Goal: Task Accomplishment & Management: Complete application form

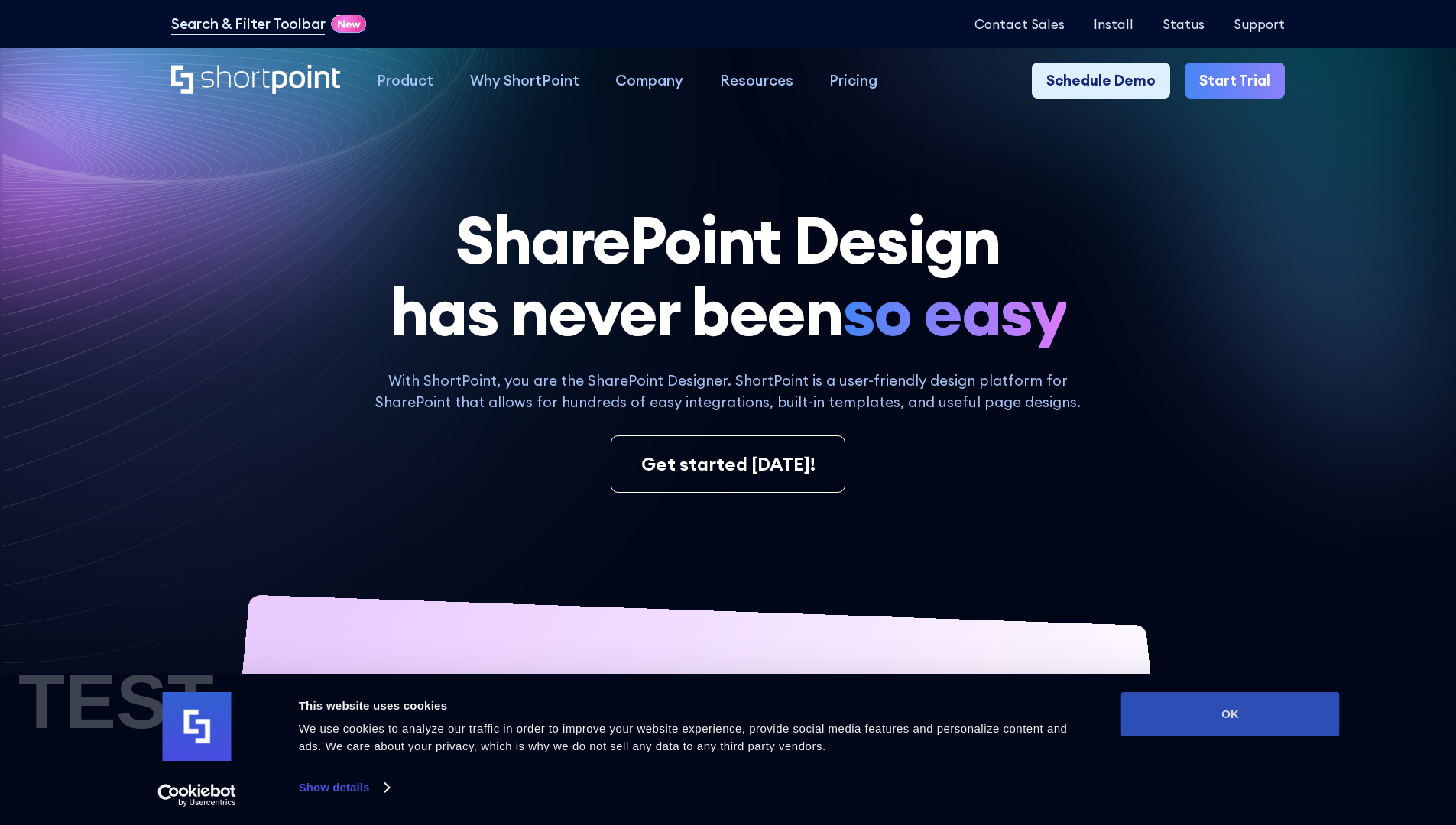
click at [1230, 715] on button "OK" at bounding box center [1230, 715] width 218 height 45
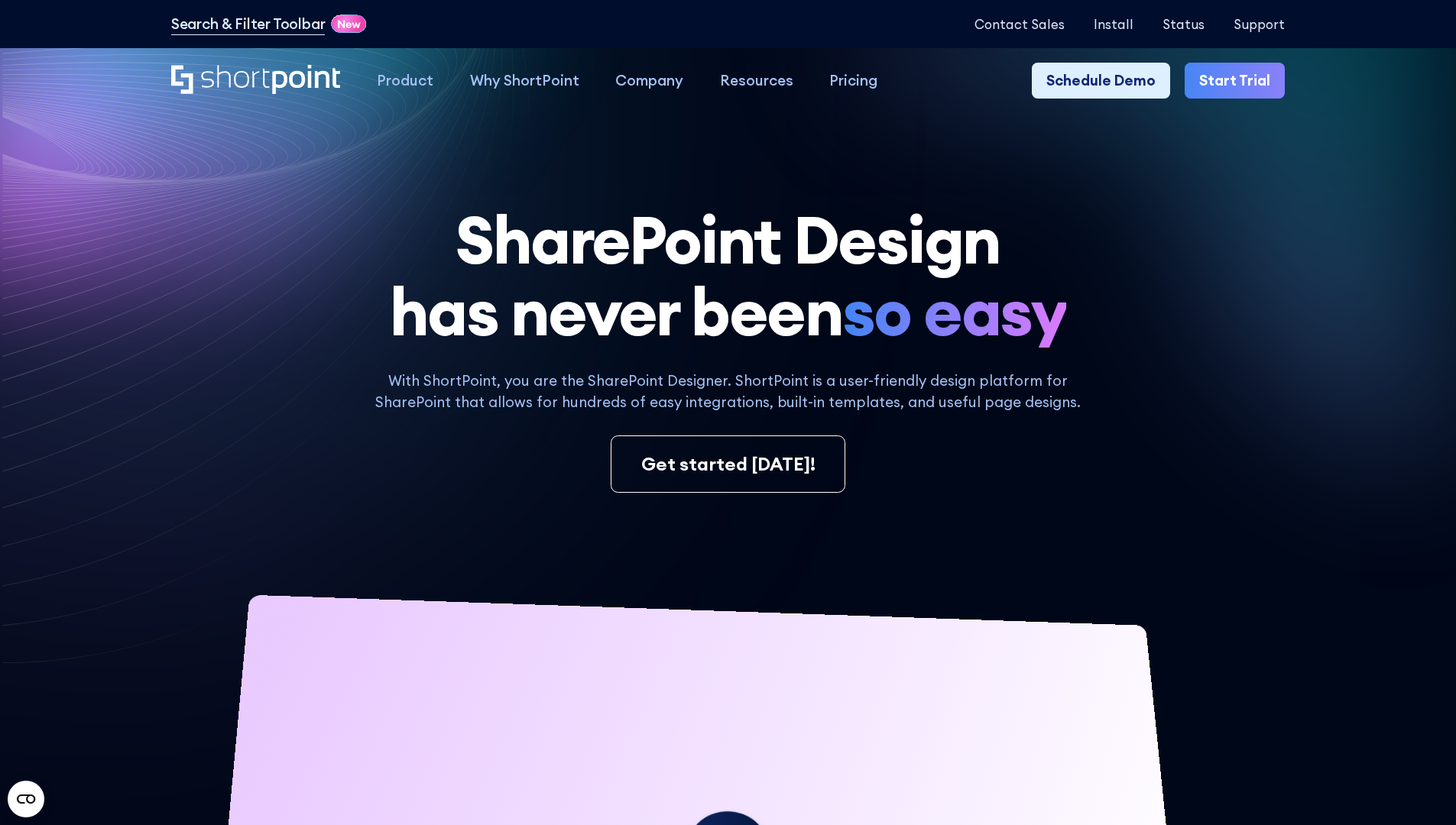
click at [1239, 81] on link "Start Trial" at bounding box center [1234, 80] width 100 height 37
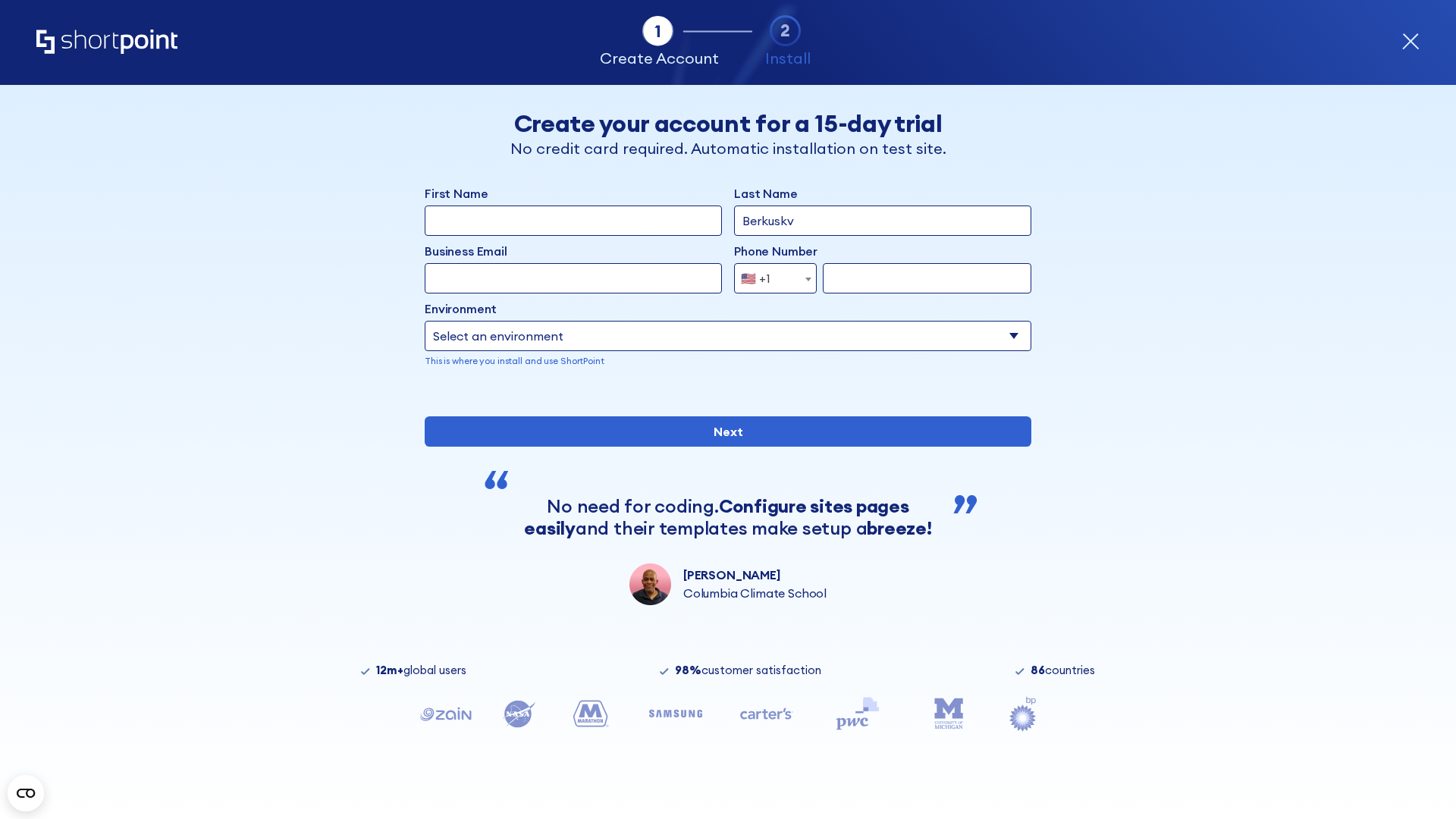
type input "Berkuskv"
type input "test@shortpoint.com"
type input "2125556789"
select select "Microsoft 365"
type input "2125556789"
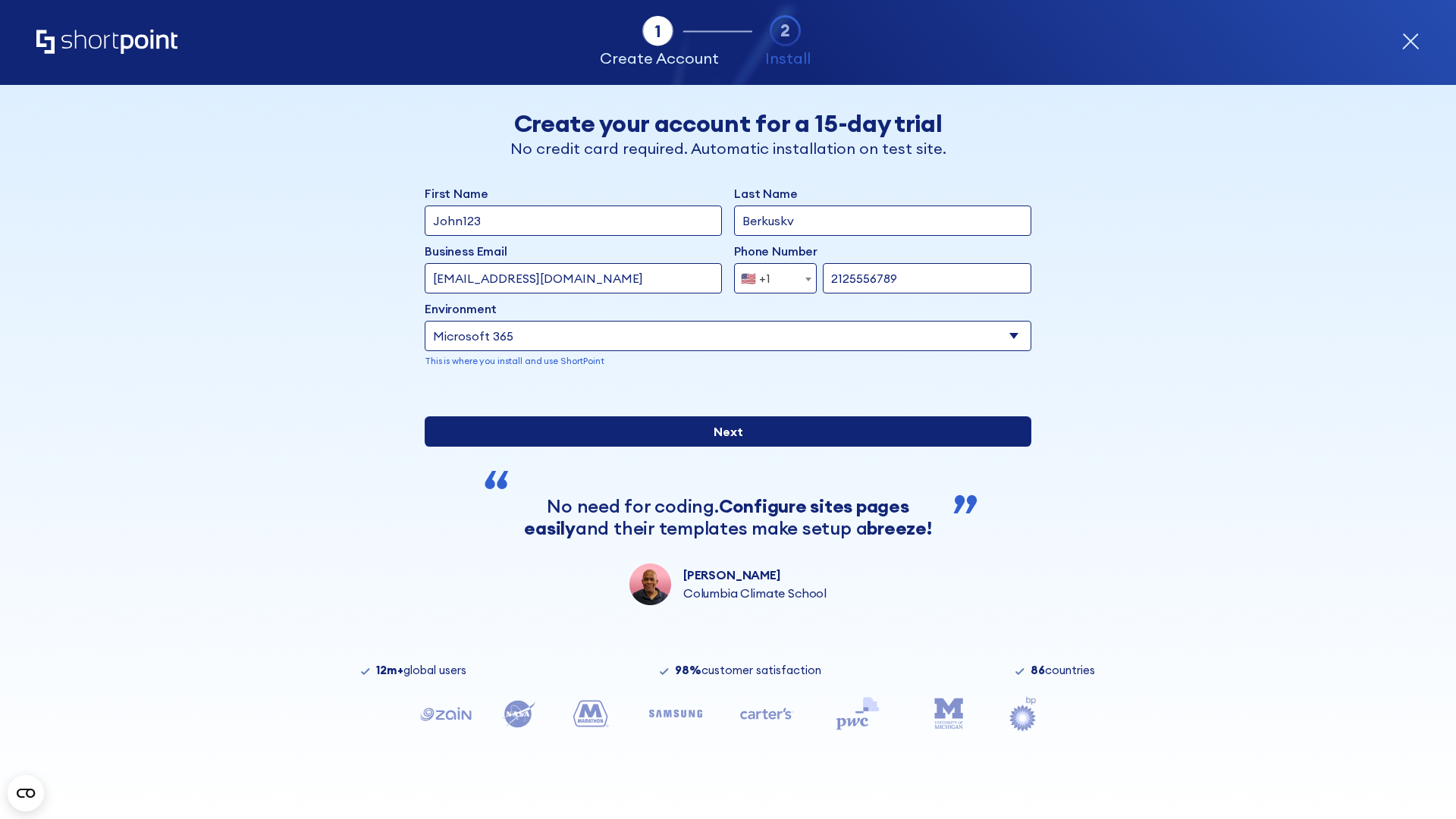
scroll to position [4, 0]
click at [721, 447] on input "Next" at bounding box center [728, 432] width 606 height 30
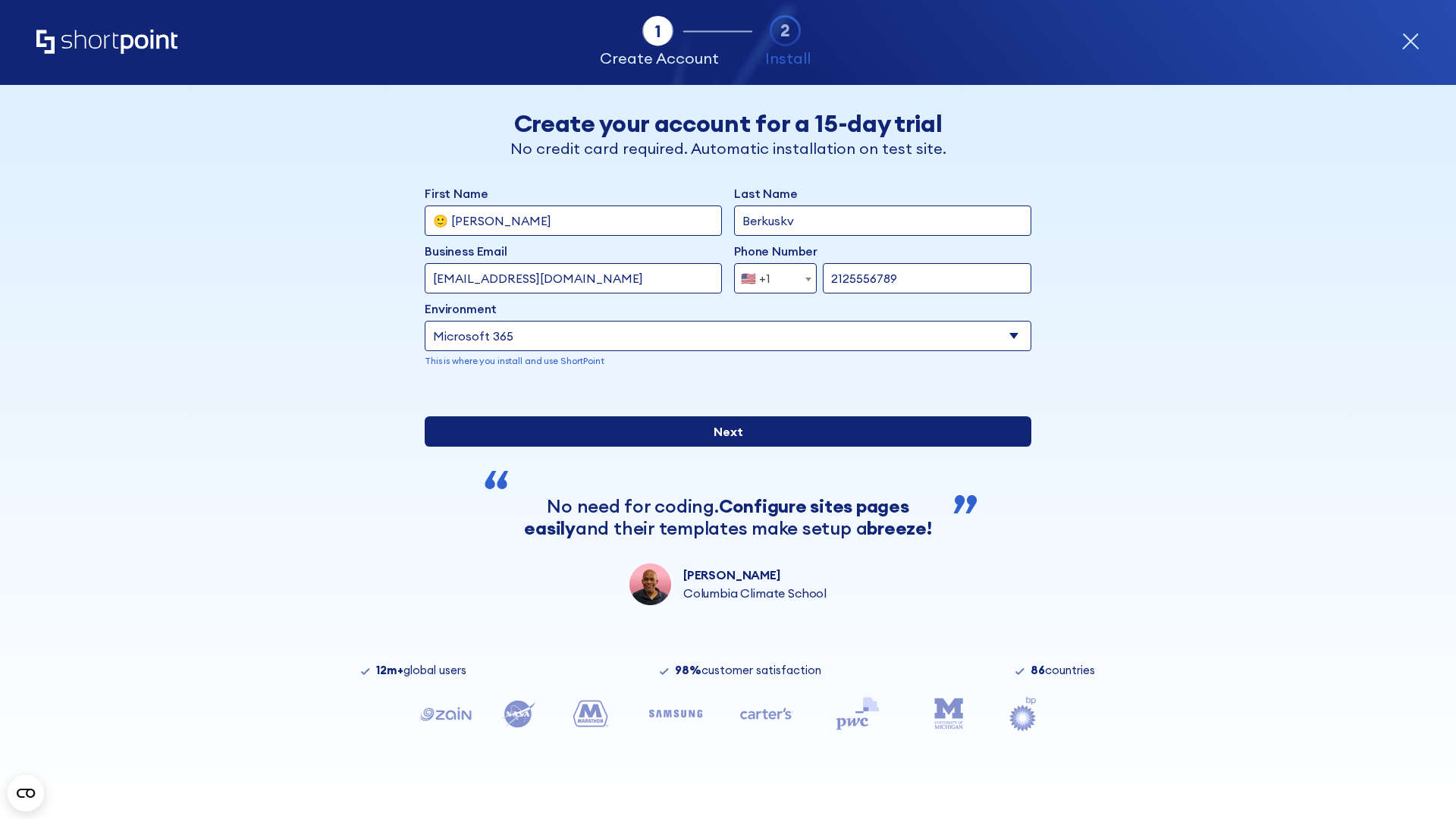
click at [721, 447] on input "Next" at bounding box center [728, 432] width 606 height 30
type input "Archebald"
click at [721, 447] on input "Next" at bounding box center [728, 432] width 606 height 30
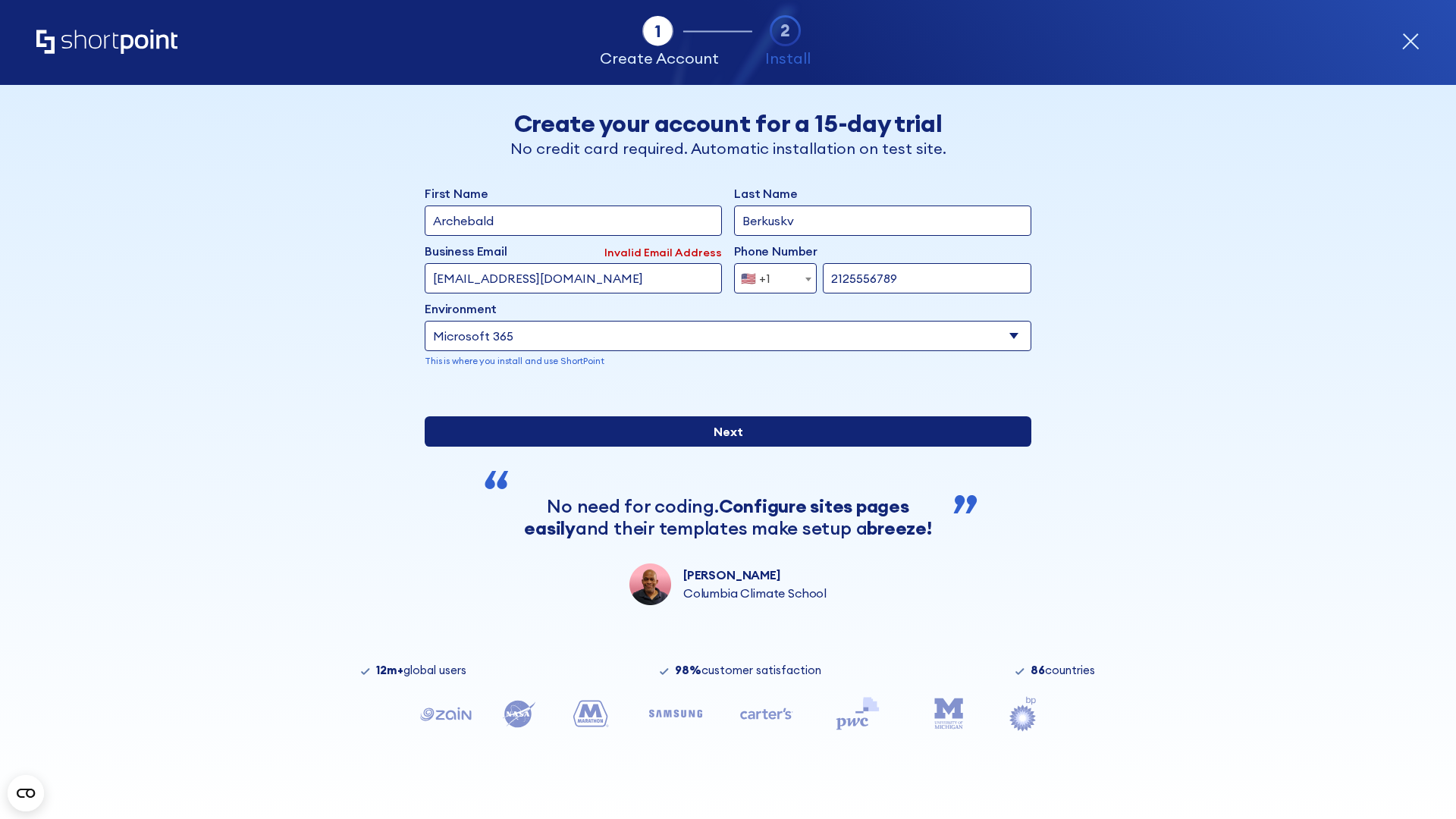
click at [721, 447] on input "Next" at bounding box center [728, 432] width 606 height 30
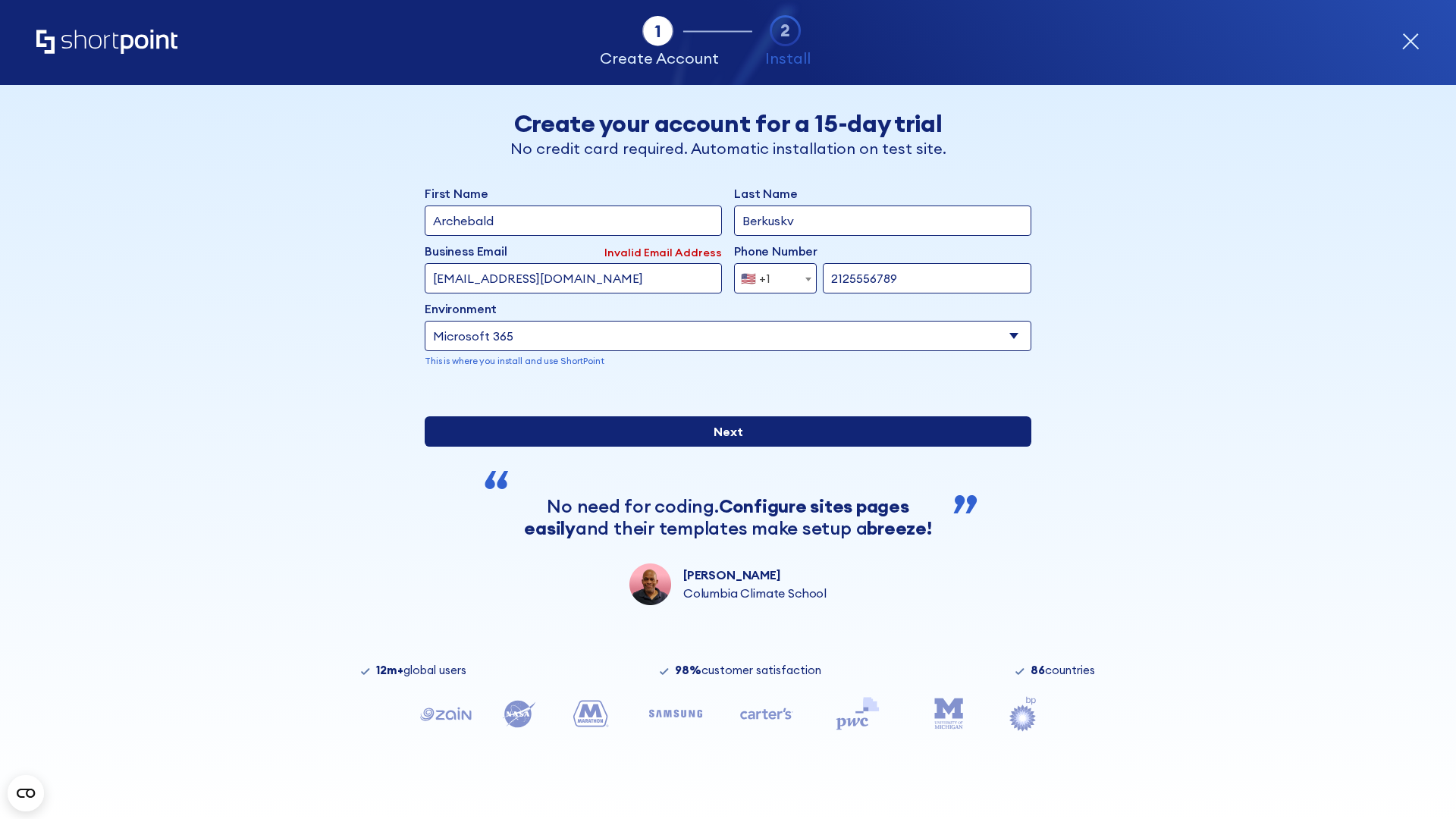
click at [721, 447] on input "Next" at bounding box center [728, 432] width 606 height 30
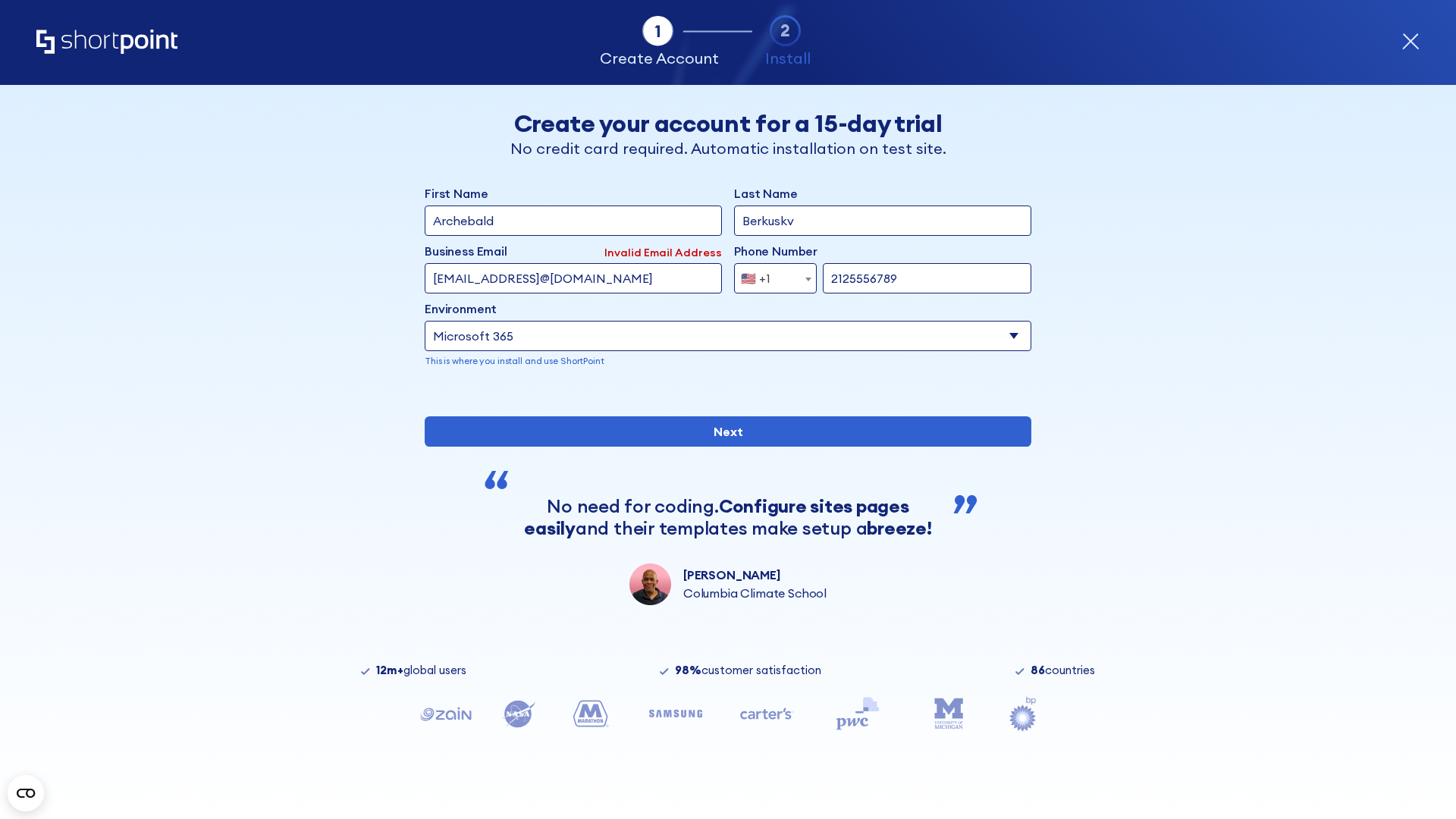
type input "testEmail@protonmail.comtest@shortpoint.com"
click at [769, 274] on span "🇺🇸 +1" at bounding box center [759, 279] width 50 height 30
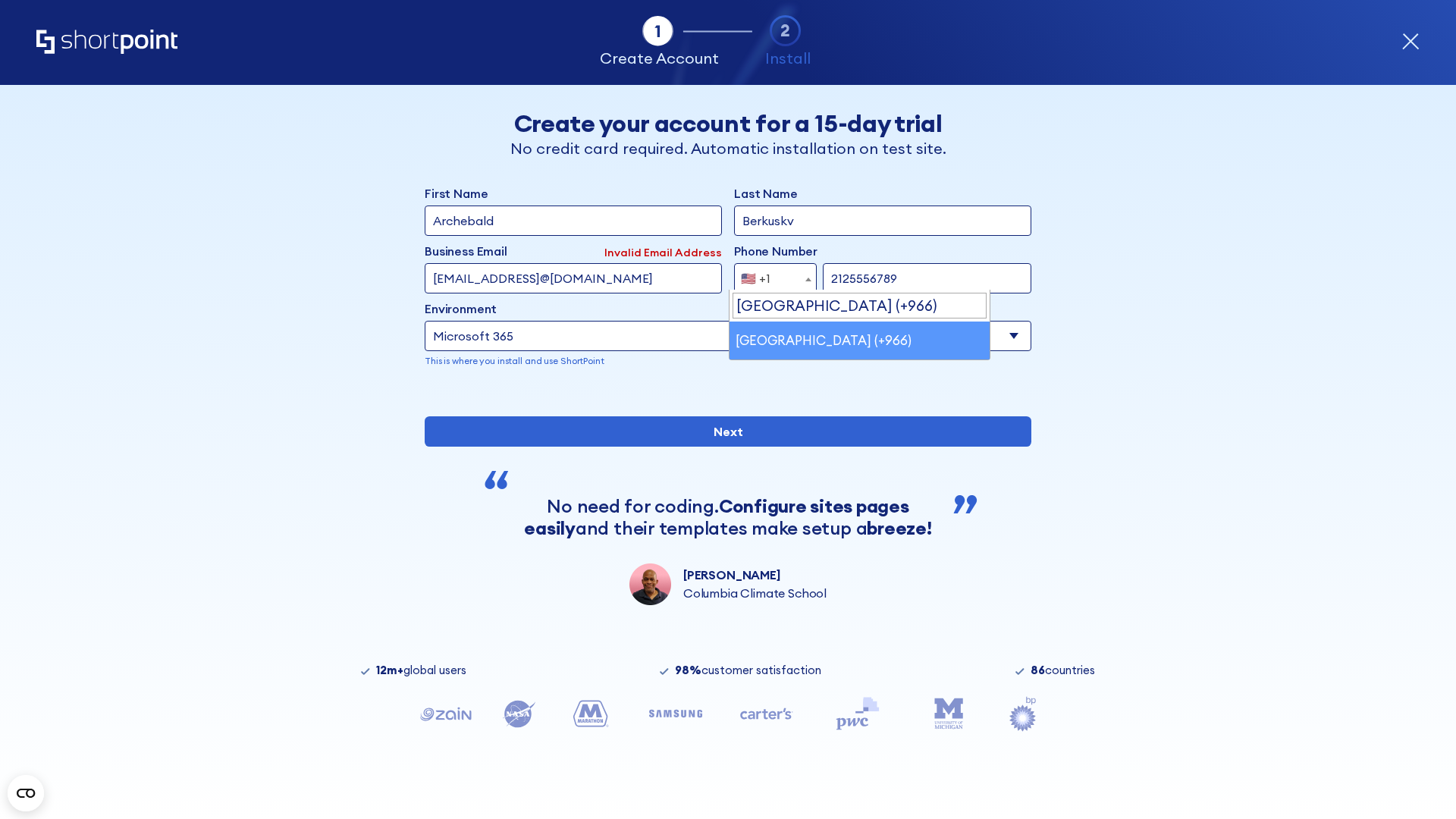
select select "+966"
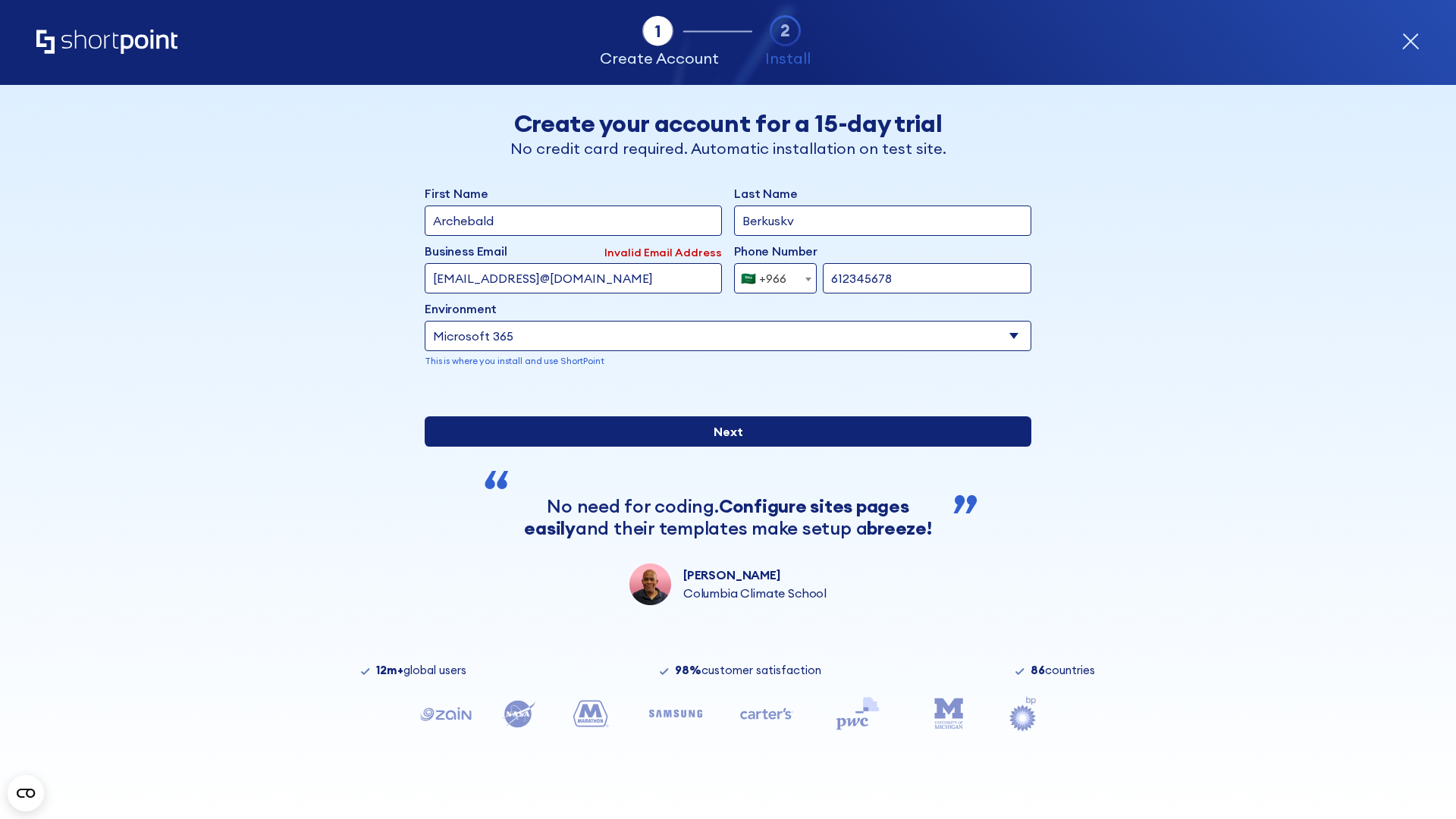
type input "612345678"
click at [721, 447] on input "Next" at bounding box center [728, 432] width 606 height 30
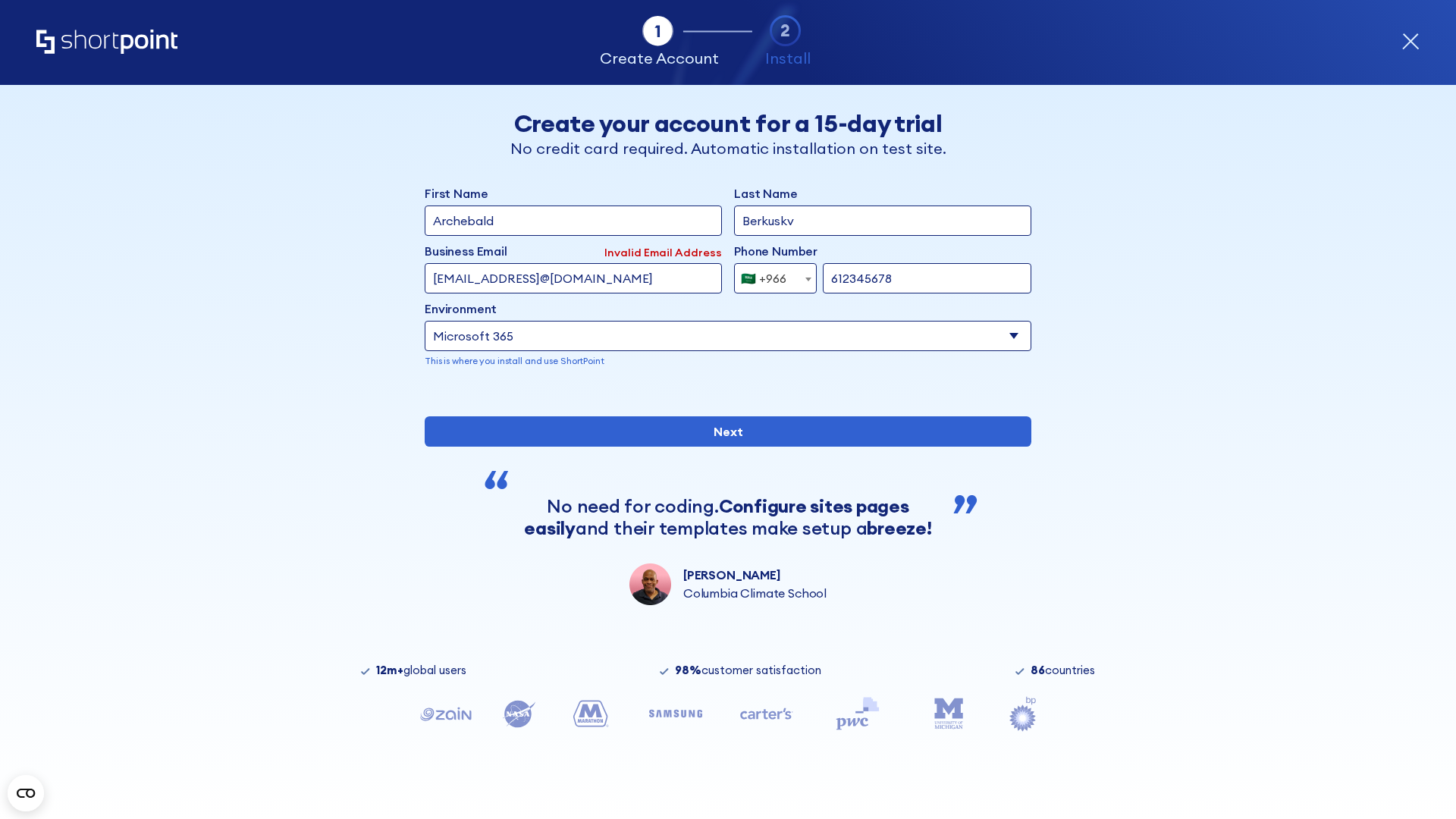
click at [769, 274] on div "🇸🇦 +966" at bounding box center [763, 279] width 45 height 30
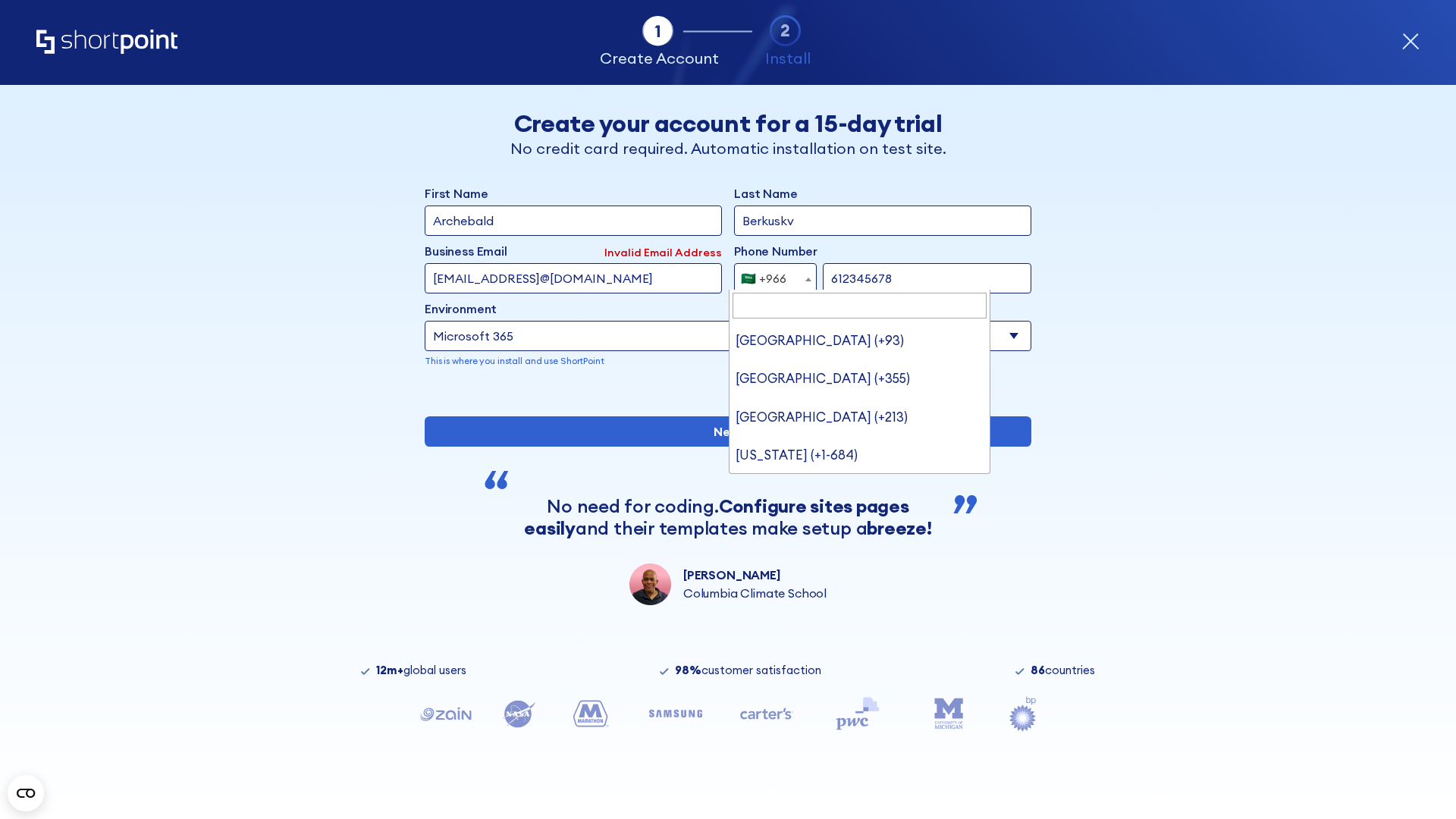
type input "[GEOGRAPHIC_DATA] (+971)"
select select "+971"
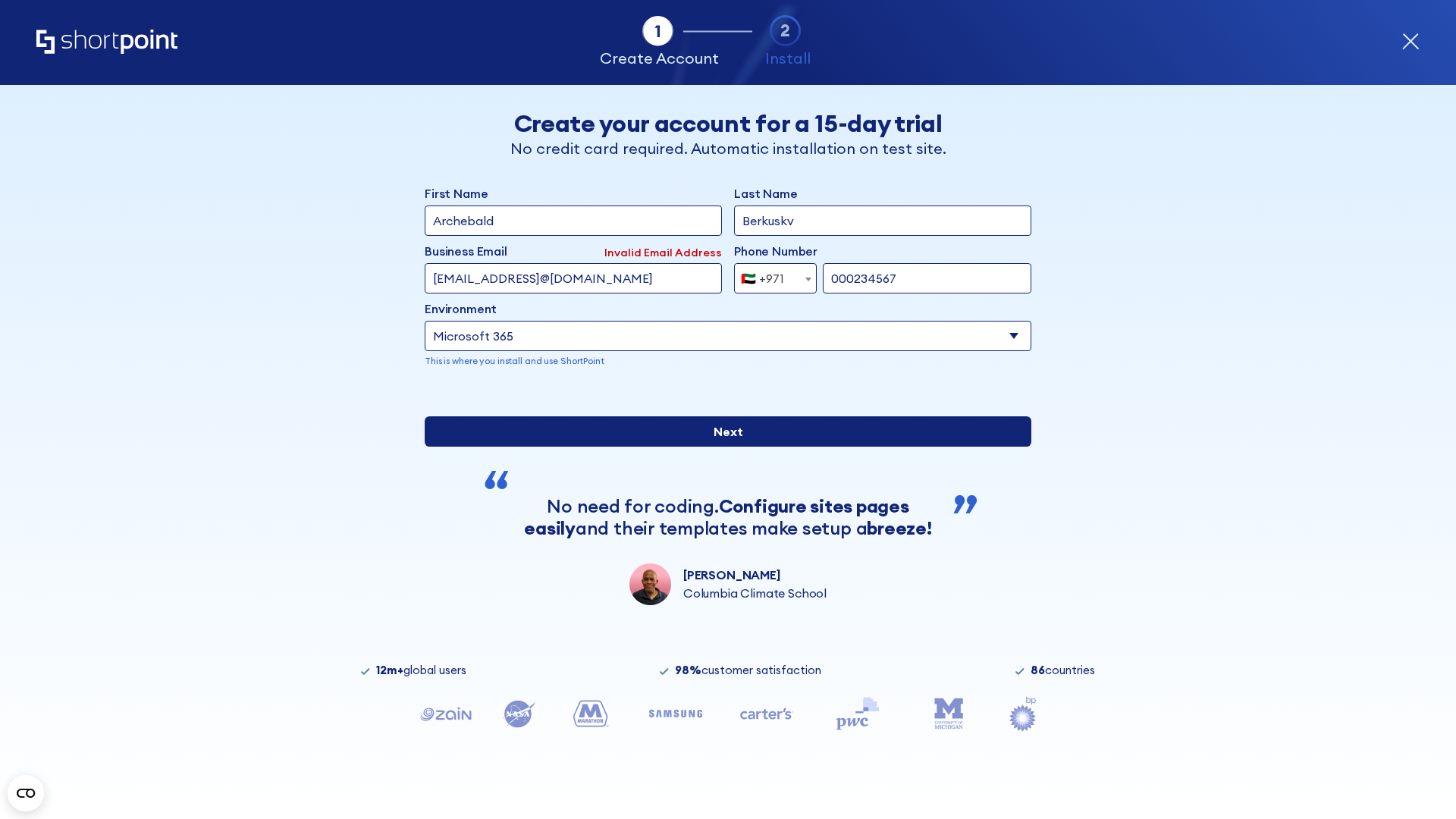
type input "000234567"
click at [721, 447] on input "Next" at bounding box center [728, 432] width 606 height 30
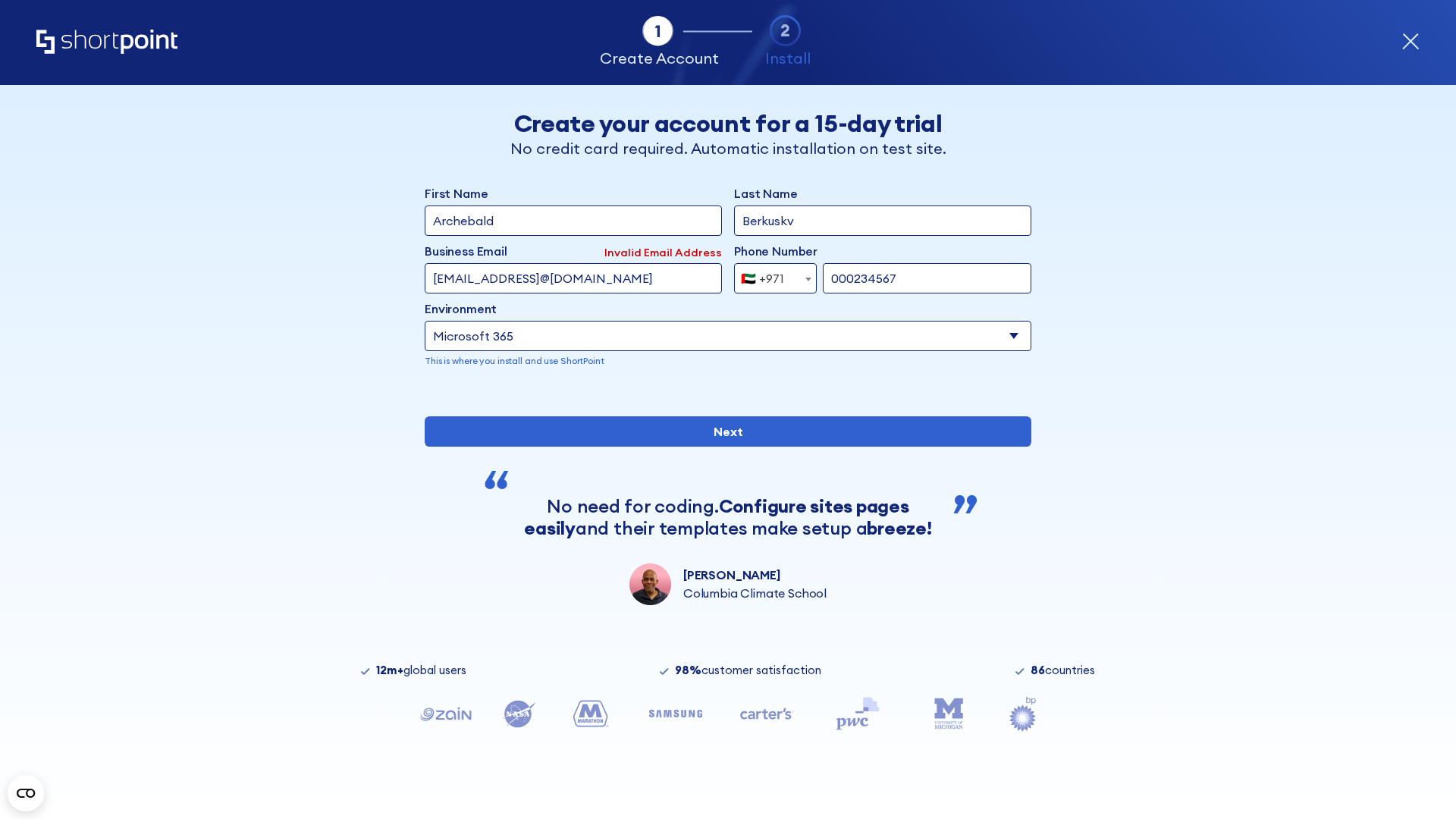
click at [769, 274] on div "🇦🇪 +971" at bounding box center [762, 279] width 43 height 30
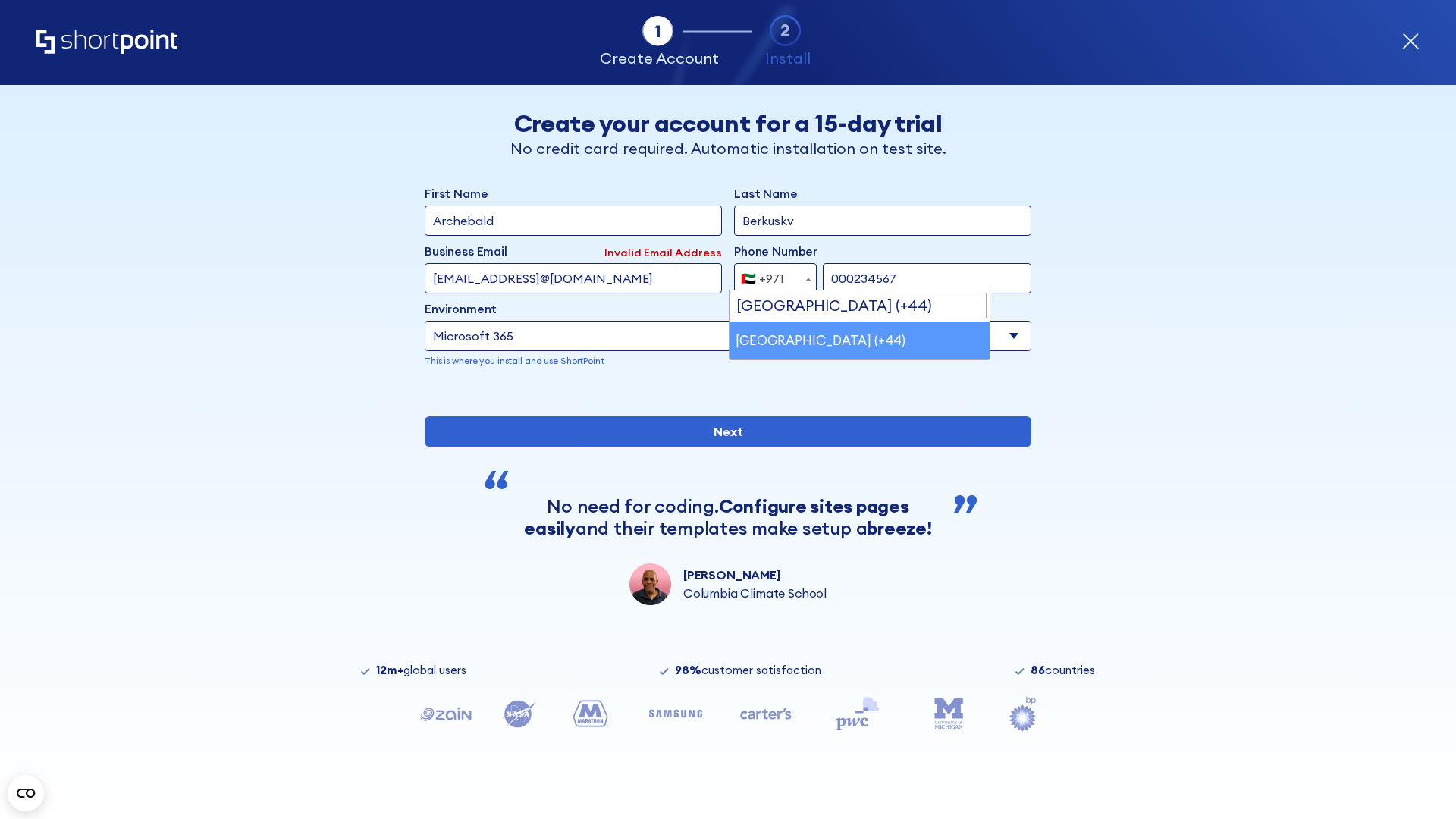
select select "+44"
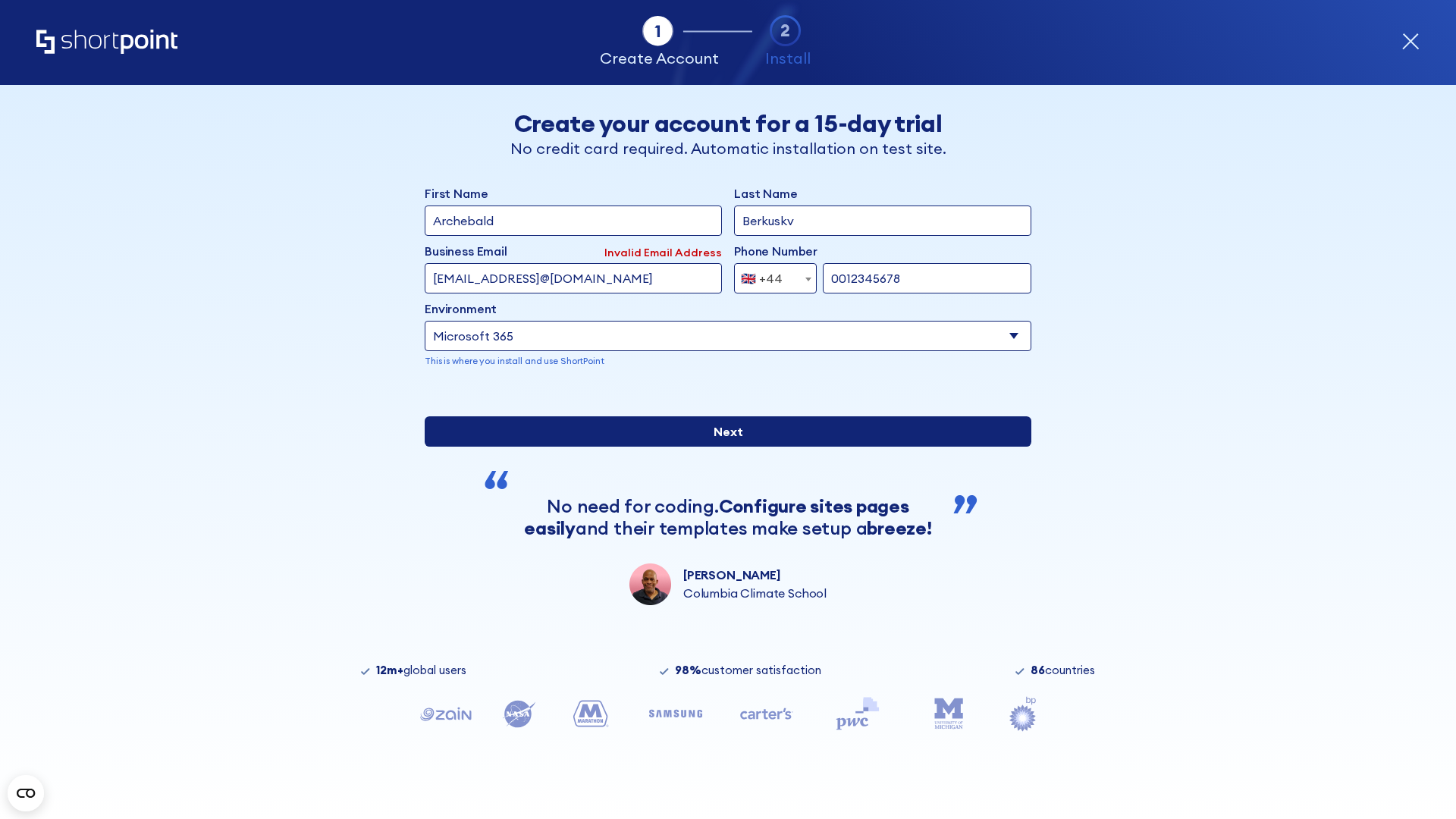
type input "0012345678"
click at [721, 447] on input "Next" at bounding box center [728, 432] width 606 height 30
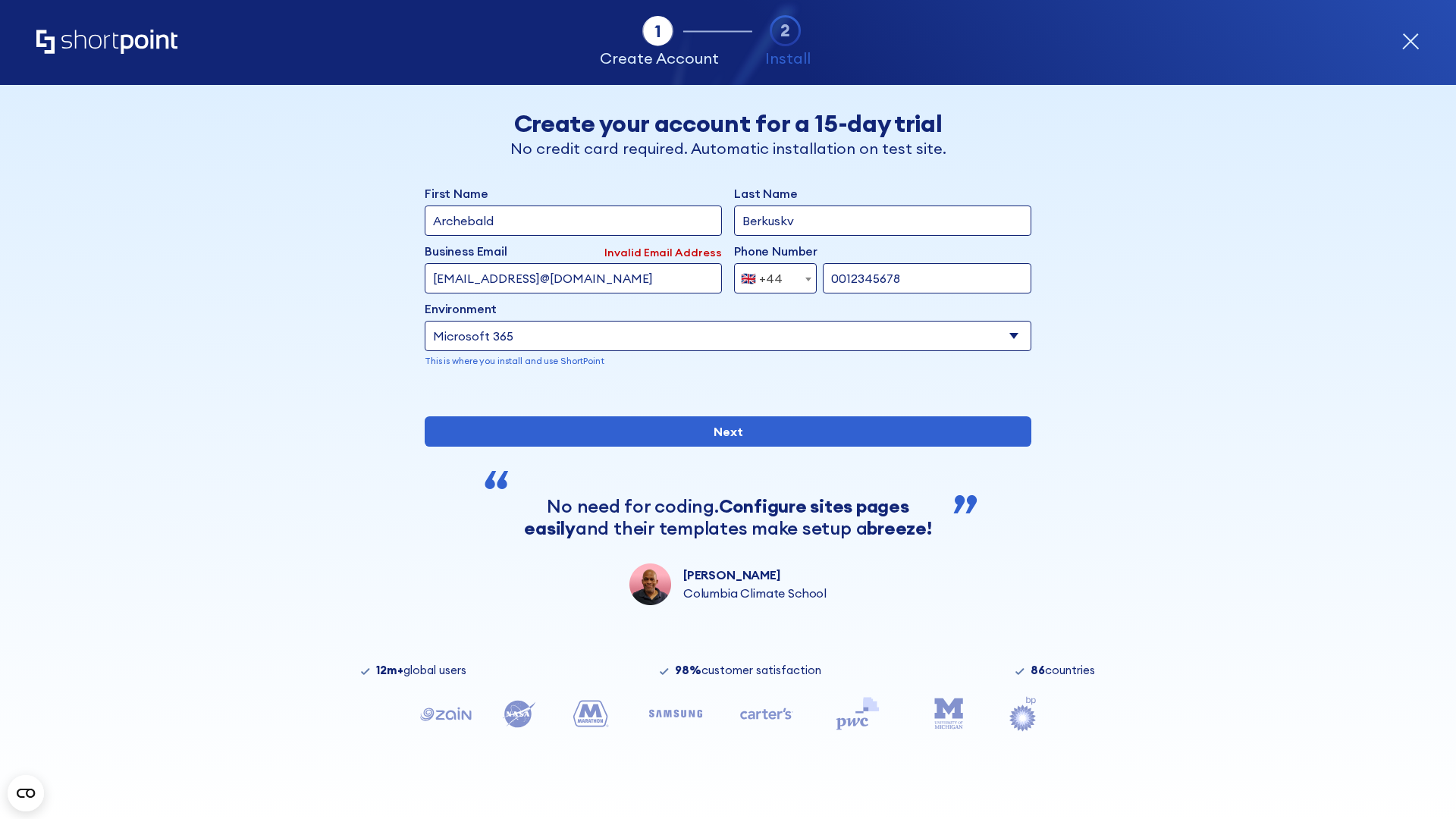
click at [769, 274] on div "🇬🇧 +44" at bounding box center [761, 279] width 42 height 30
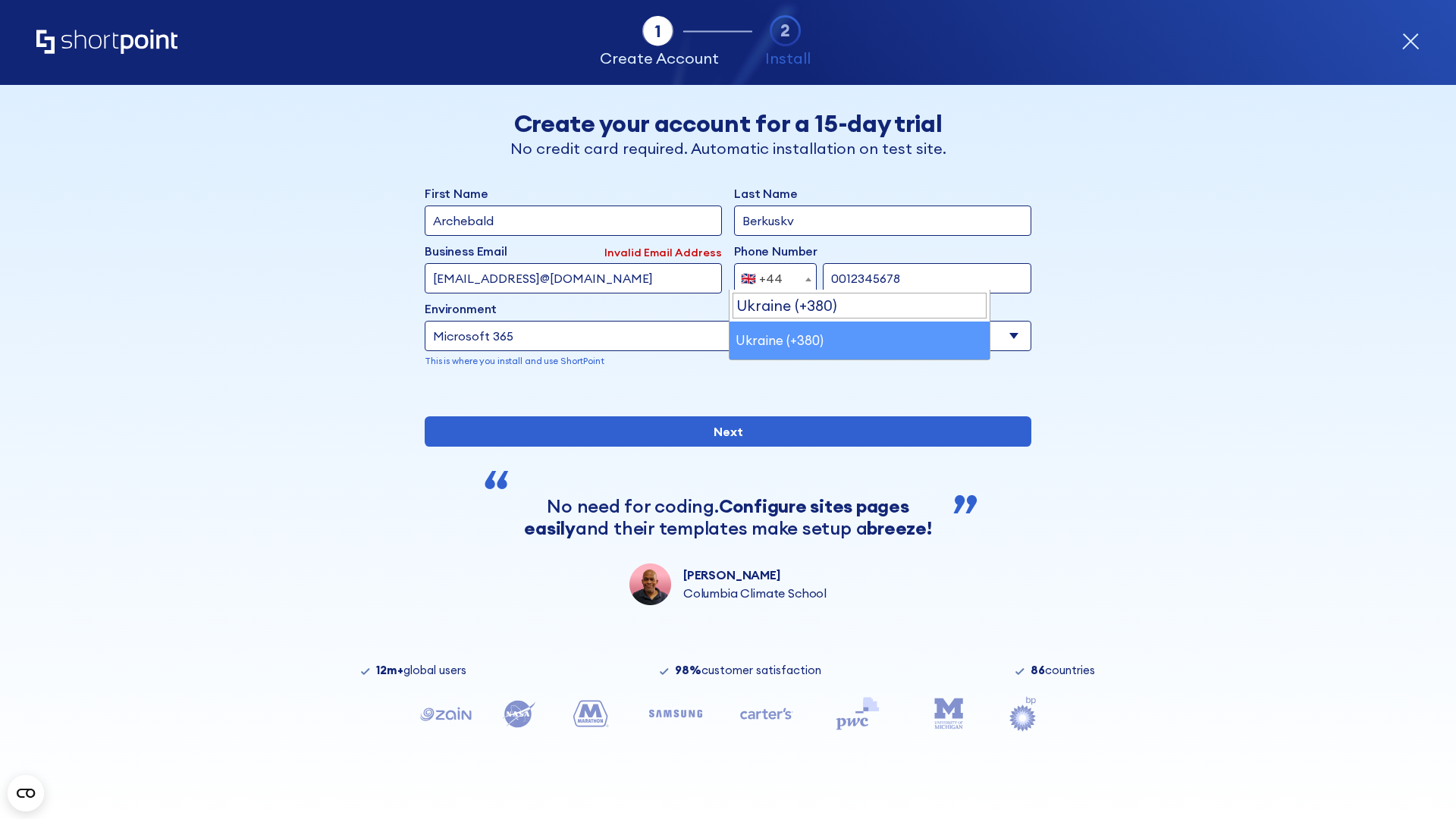
select select "+380"
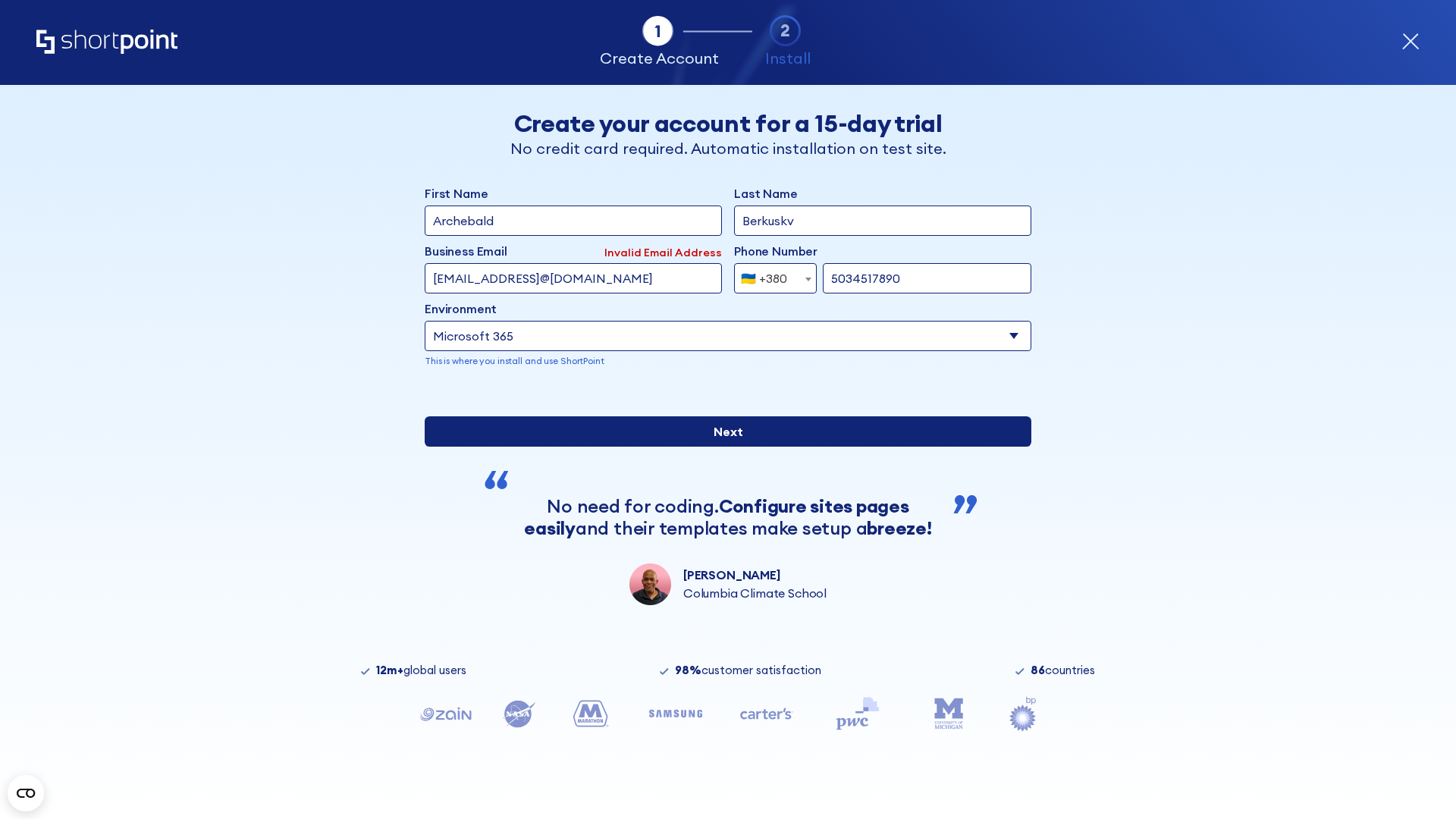
type input "5034517890"
click at [721, 447] on input "Next" at bounding box center [728, 432] width 606 height 30
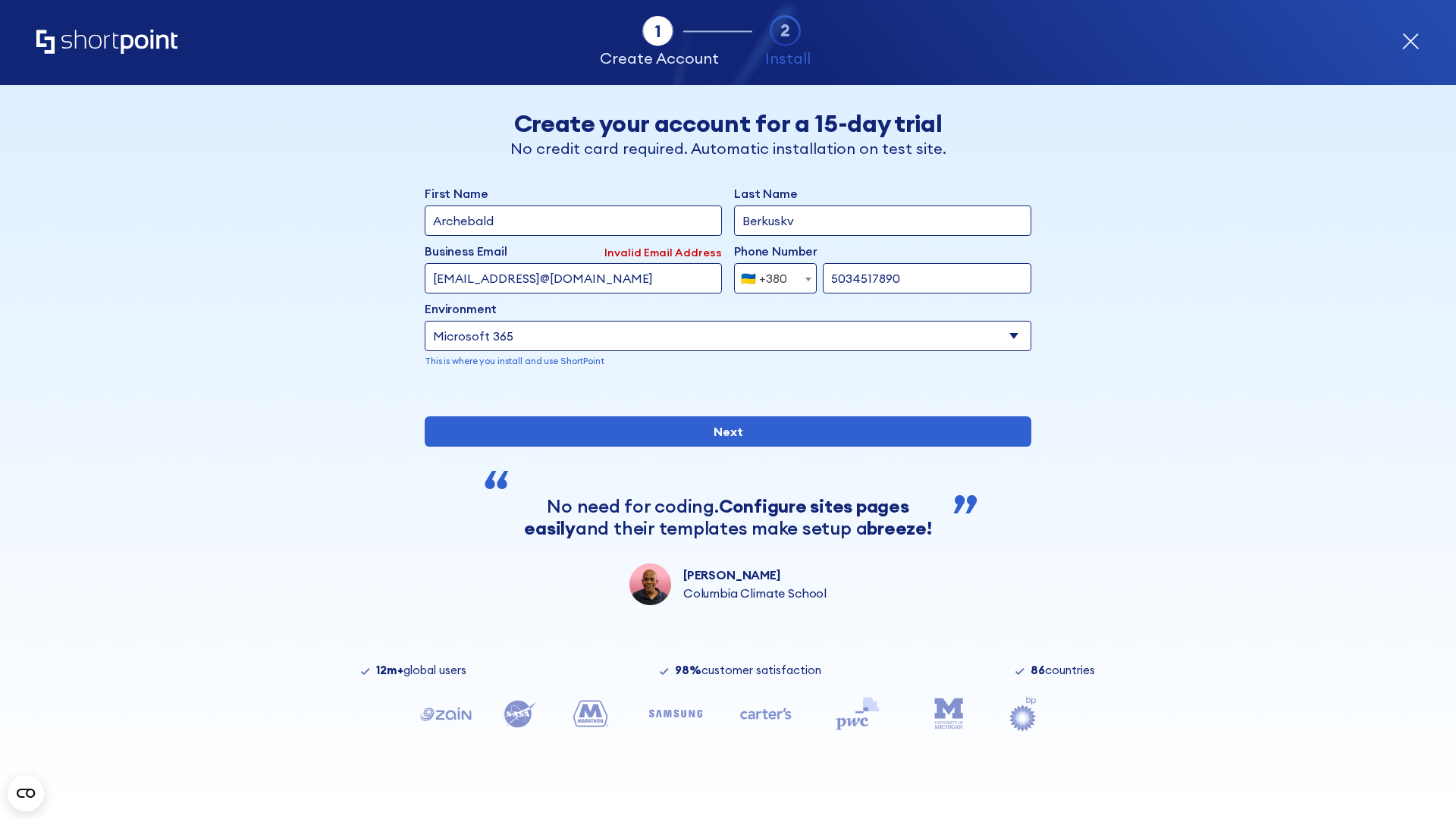
click at [769, 274] on div "🇺🇦 +380" at bounding box center [764, 279] width 46 height 30
select select "+1"
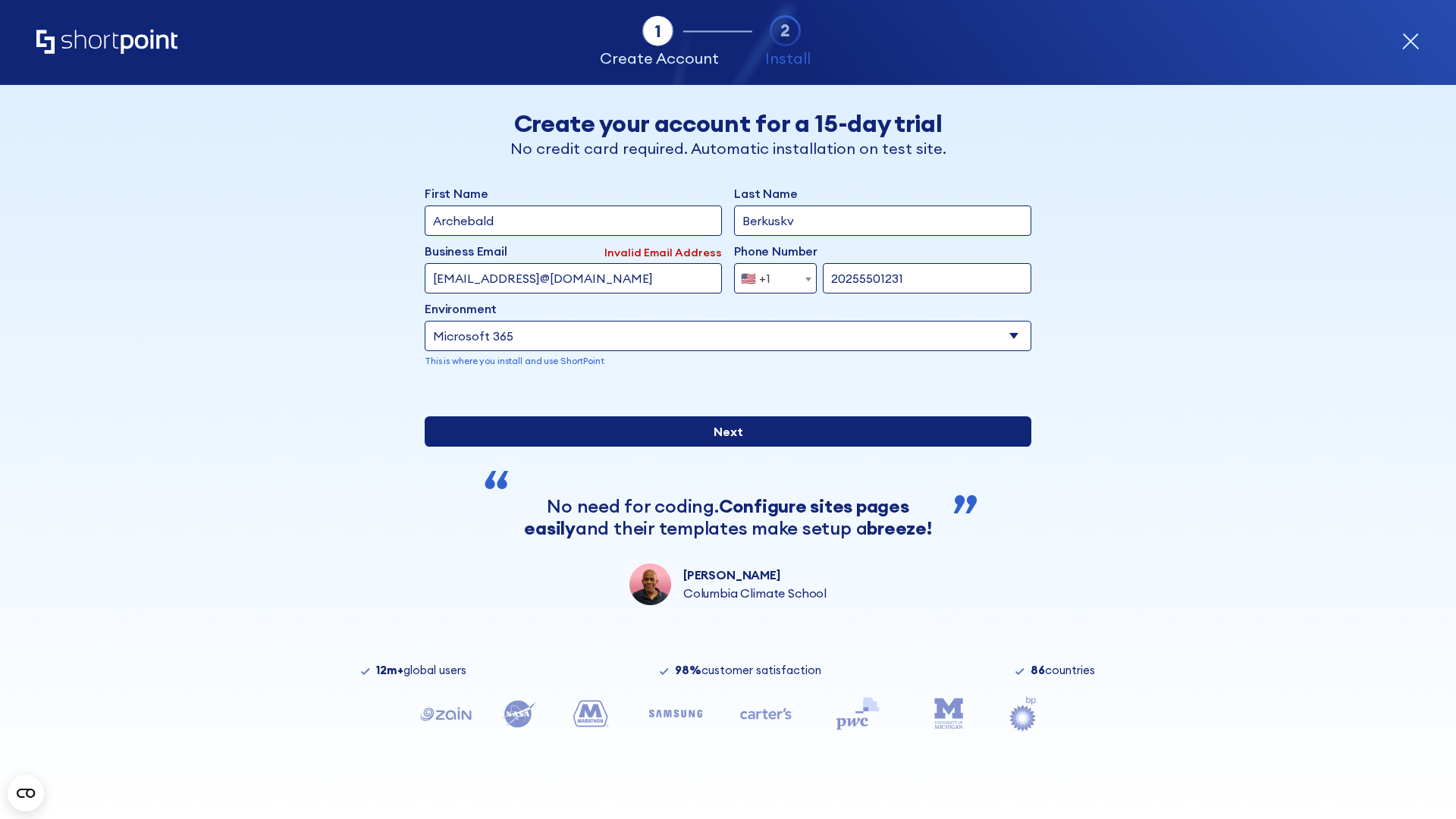
type input "20255501231"
click at [721, 447] on input "Next" at bounding box center [728, 432] width 606 height 30
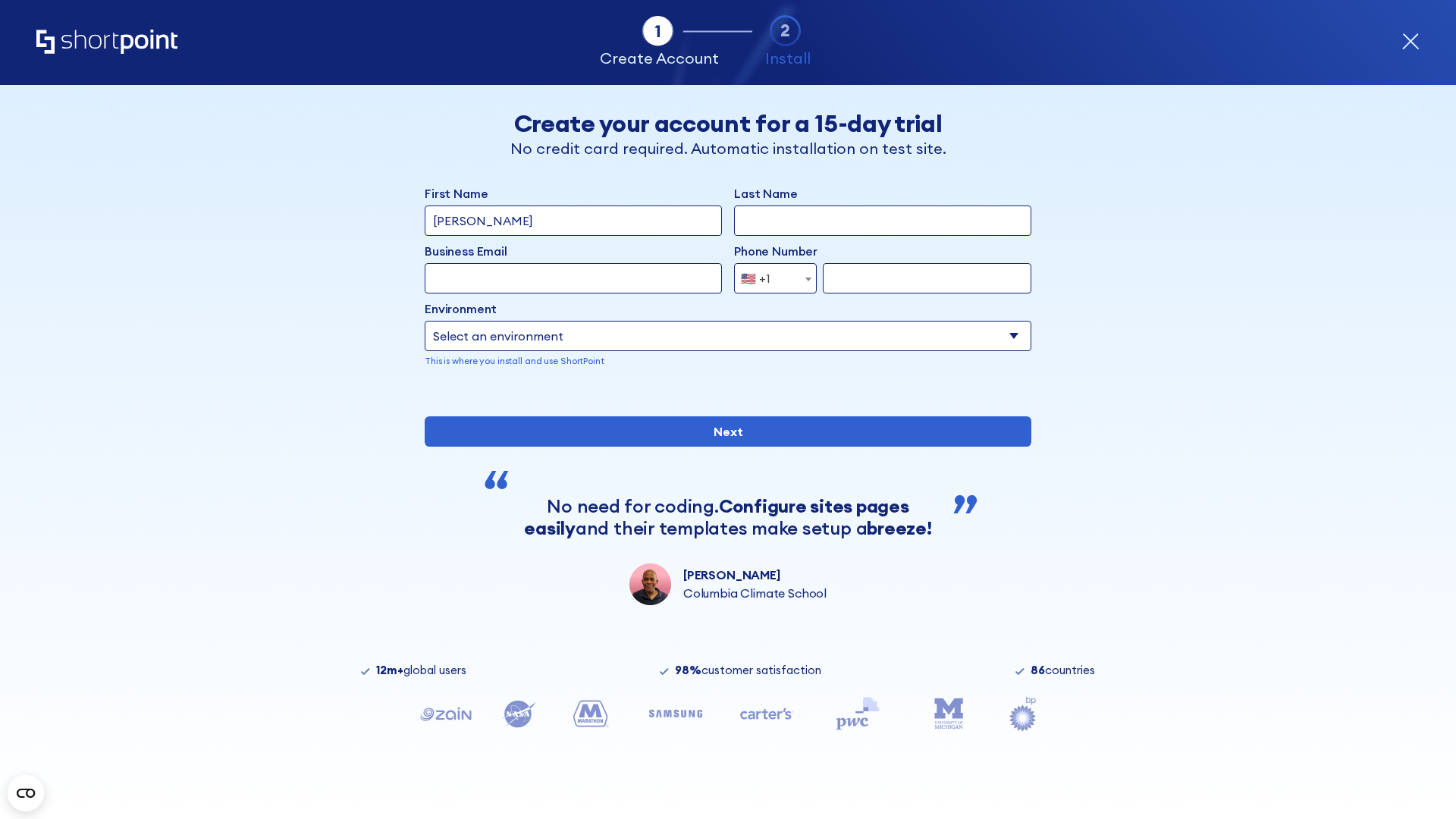
type input "Mary-Jane"
type input "Berkuskv"
type input "john@company.com"
click at [769, 279] on span "🇺🇸 +1" at bounding box center [759, 279] width 50 height 30
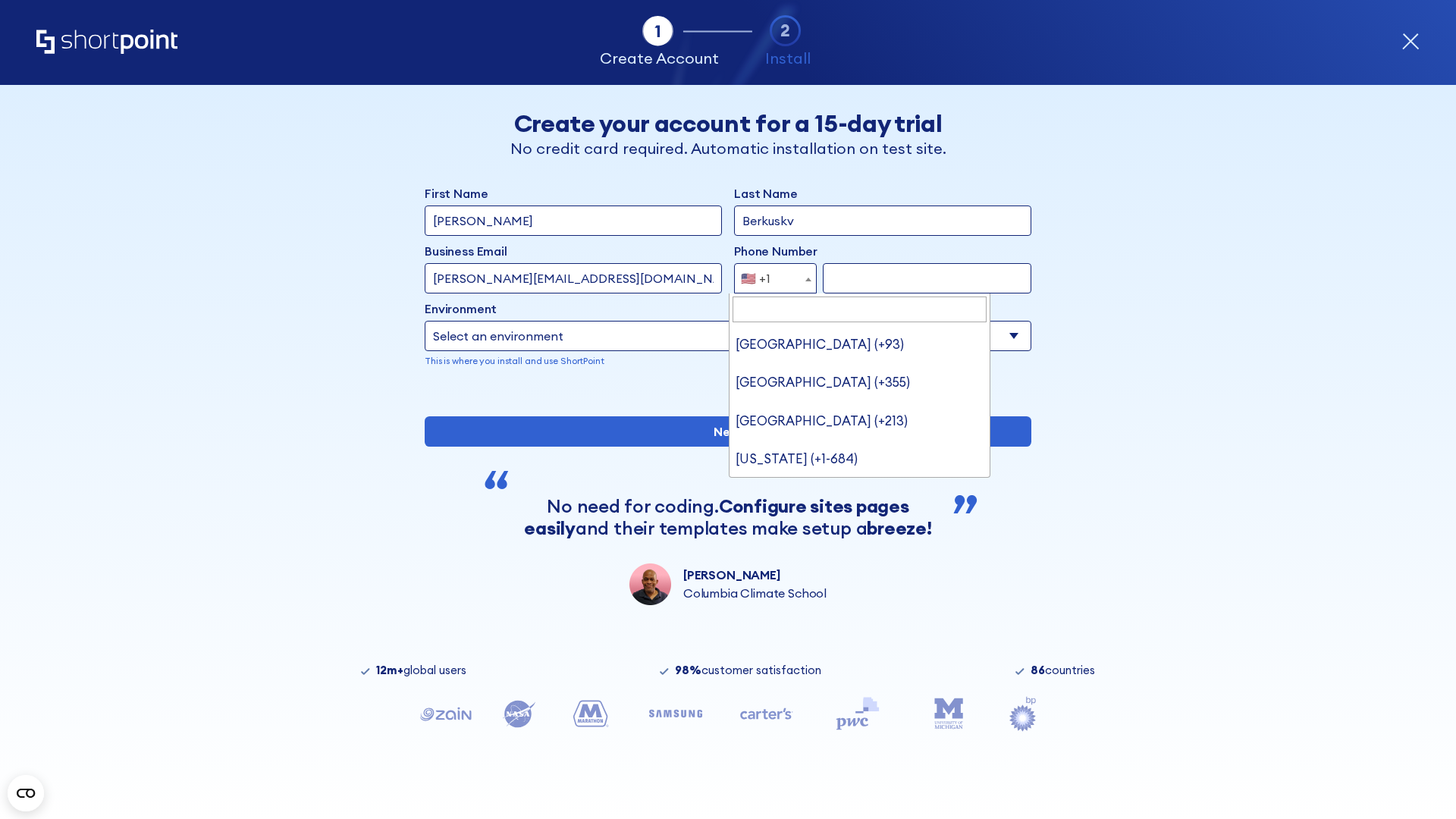
type input "[GEOGRAPHIC_DATA] (+966)"
select select "+966"
type input "512345678"
select select "Microsoft 365"
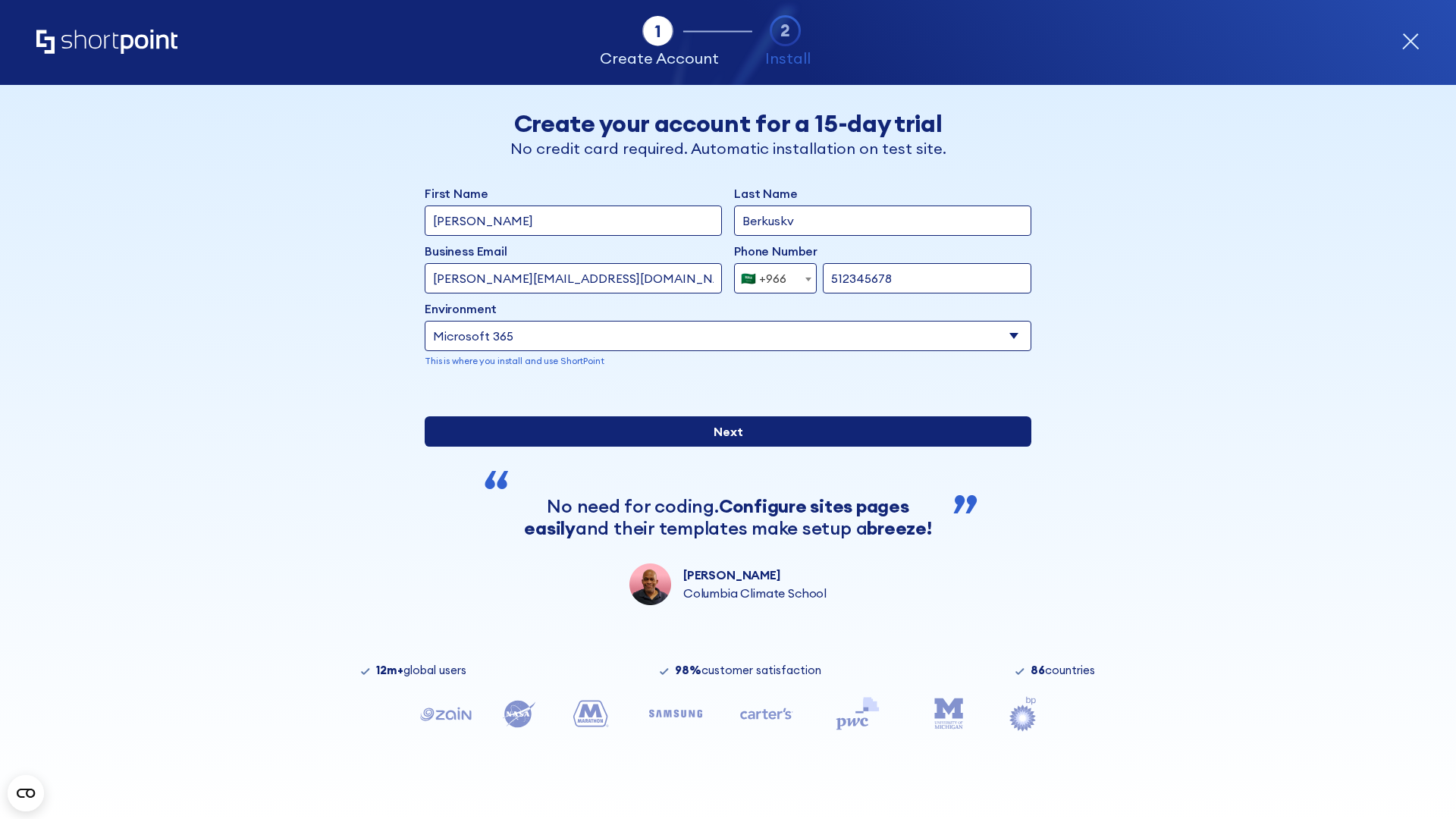
type input "512345678"
click at [721, 447] on input "Next" at bounding box center [728, 432] width 606 height 30
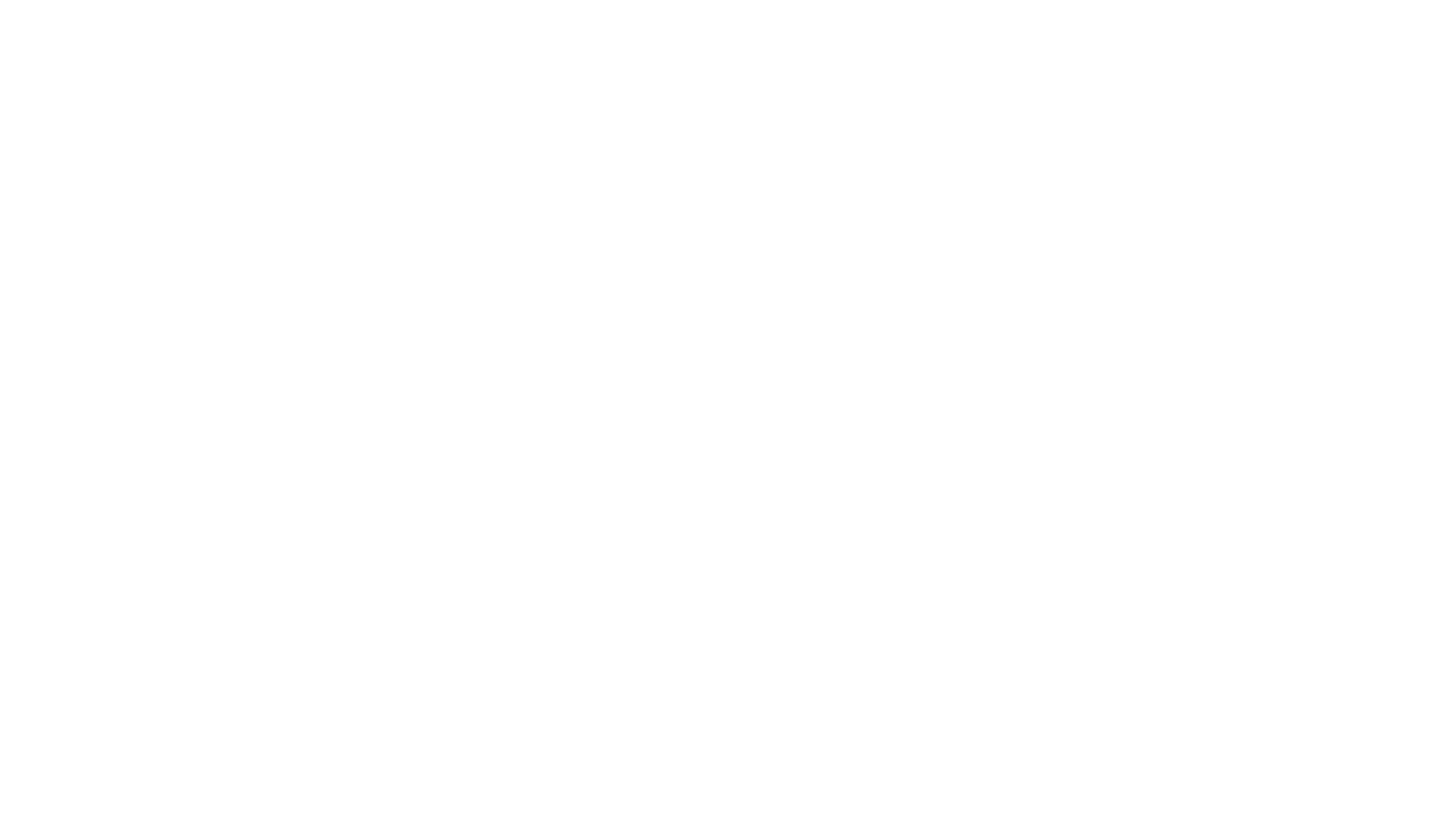
select select "+966"
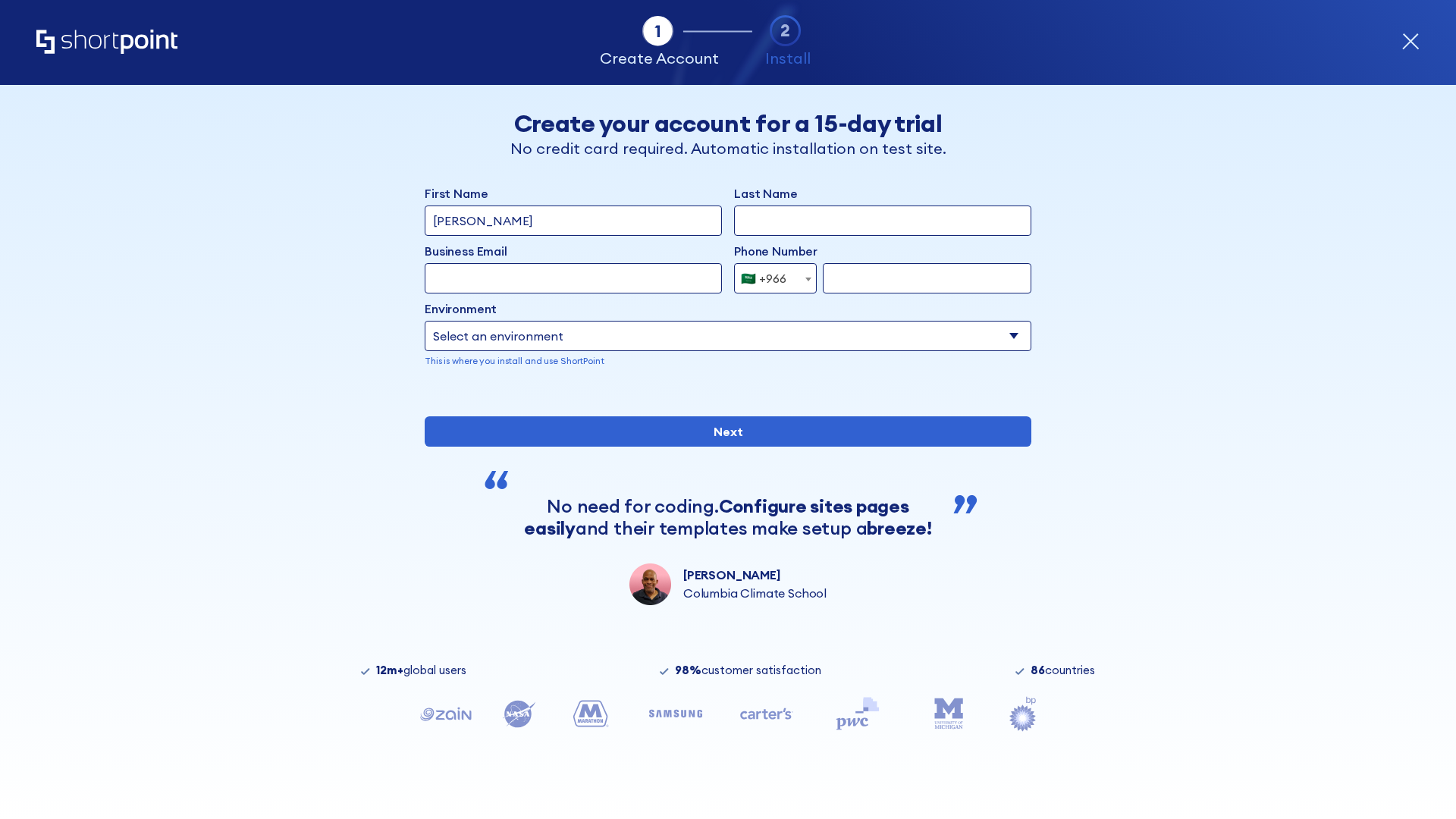
type input "[PERSON_NAME]"
type input "Berkuskv"
type input "[EMAIL_ADDRESS][DOMAIN_NAME]"
click at [769, 279] on div "🇸🇦 +966" at bounding box center [763, 279] width 45 height 30
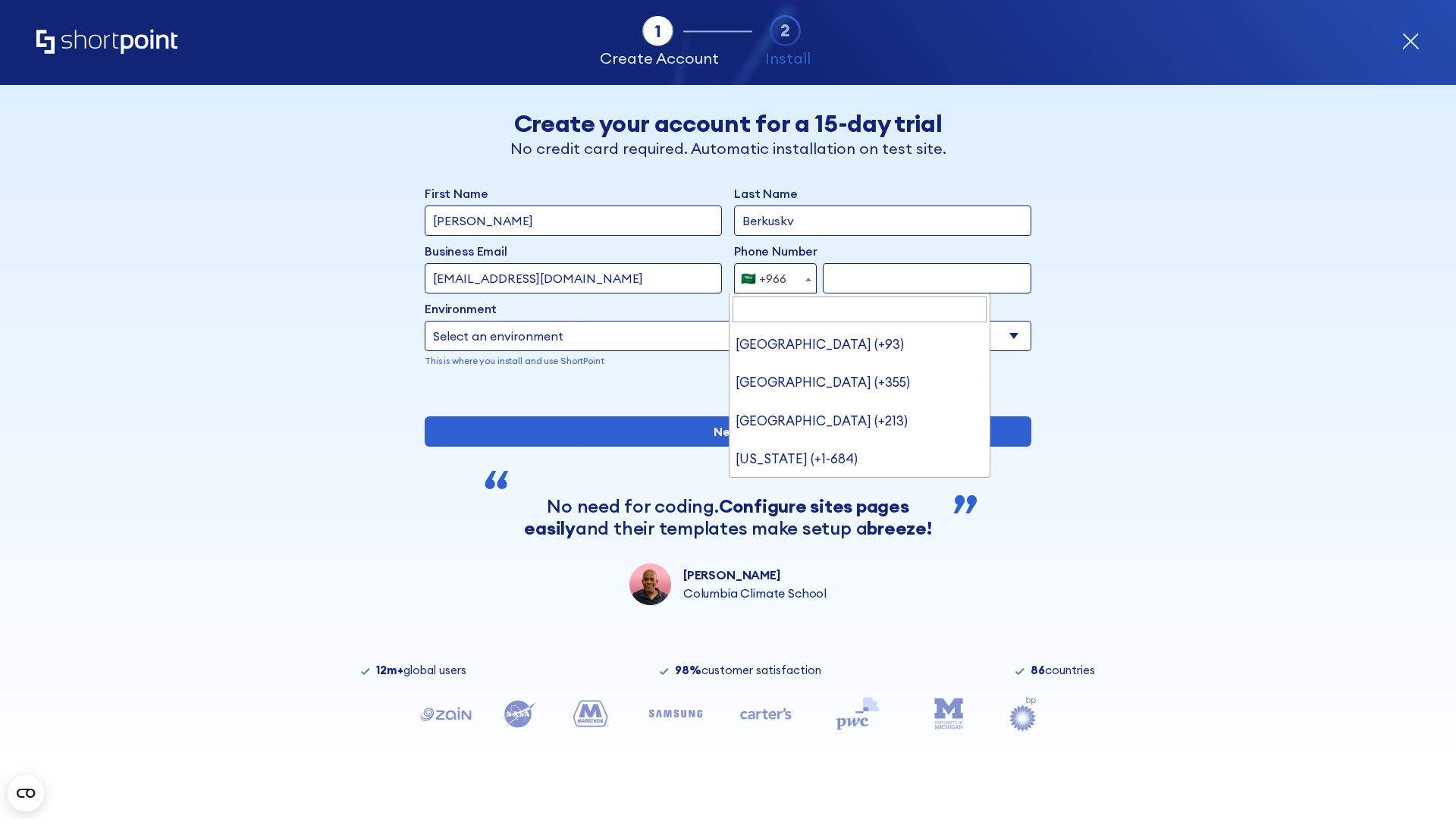
type input "[GEOGRAPHIC_DATA] (+971)"
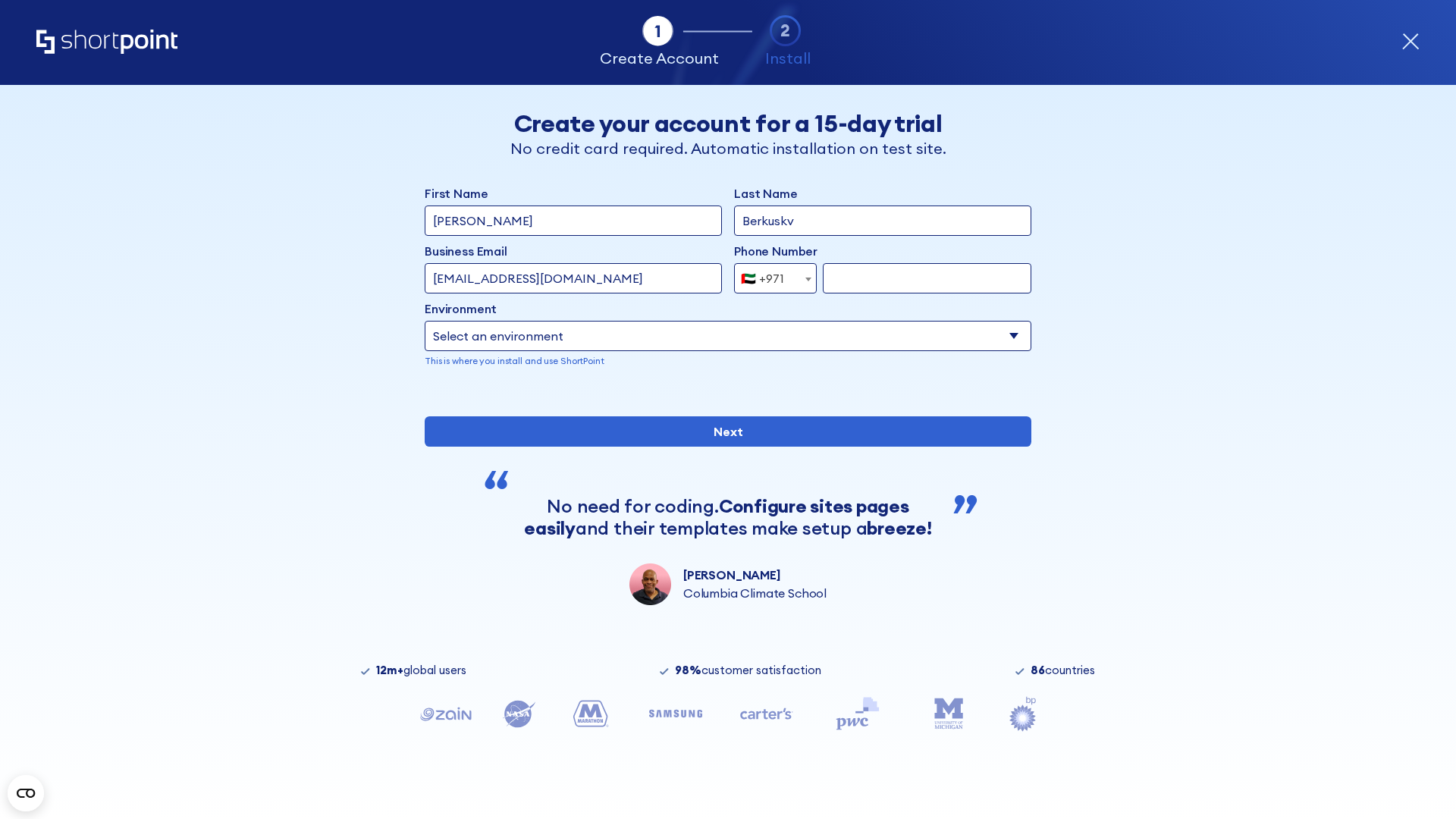
select select "+971"
type input "501234567"
select select "Microsoft 365"
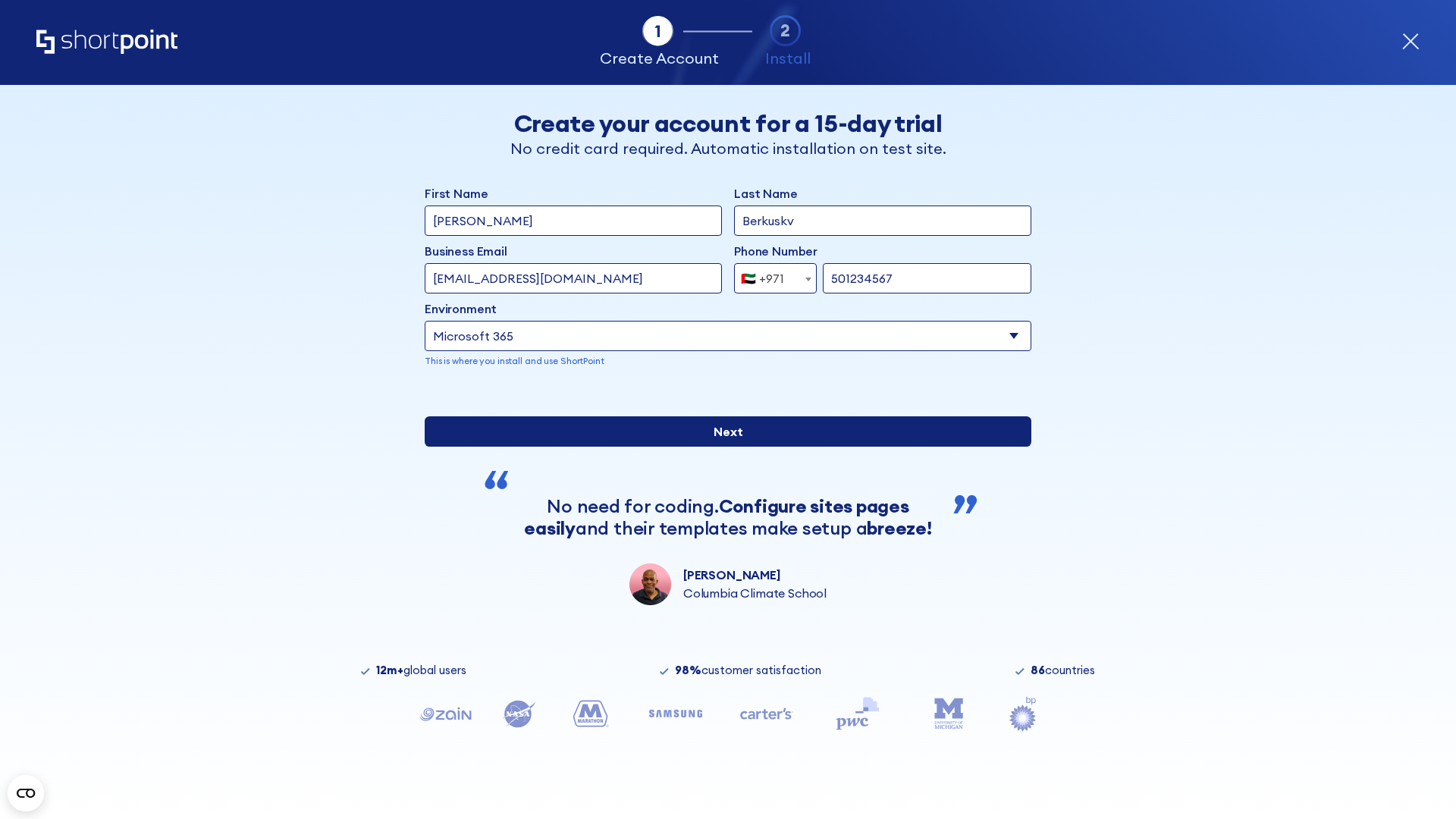
type input "501234567"
click at [721, 447] on input "Next" at bounding box center [728, 432] width 606 height 30
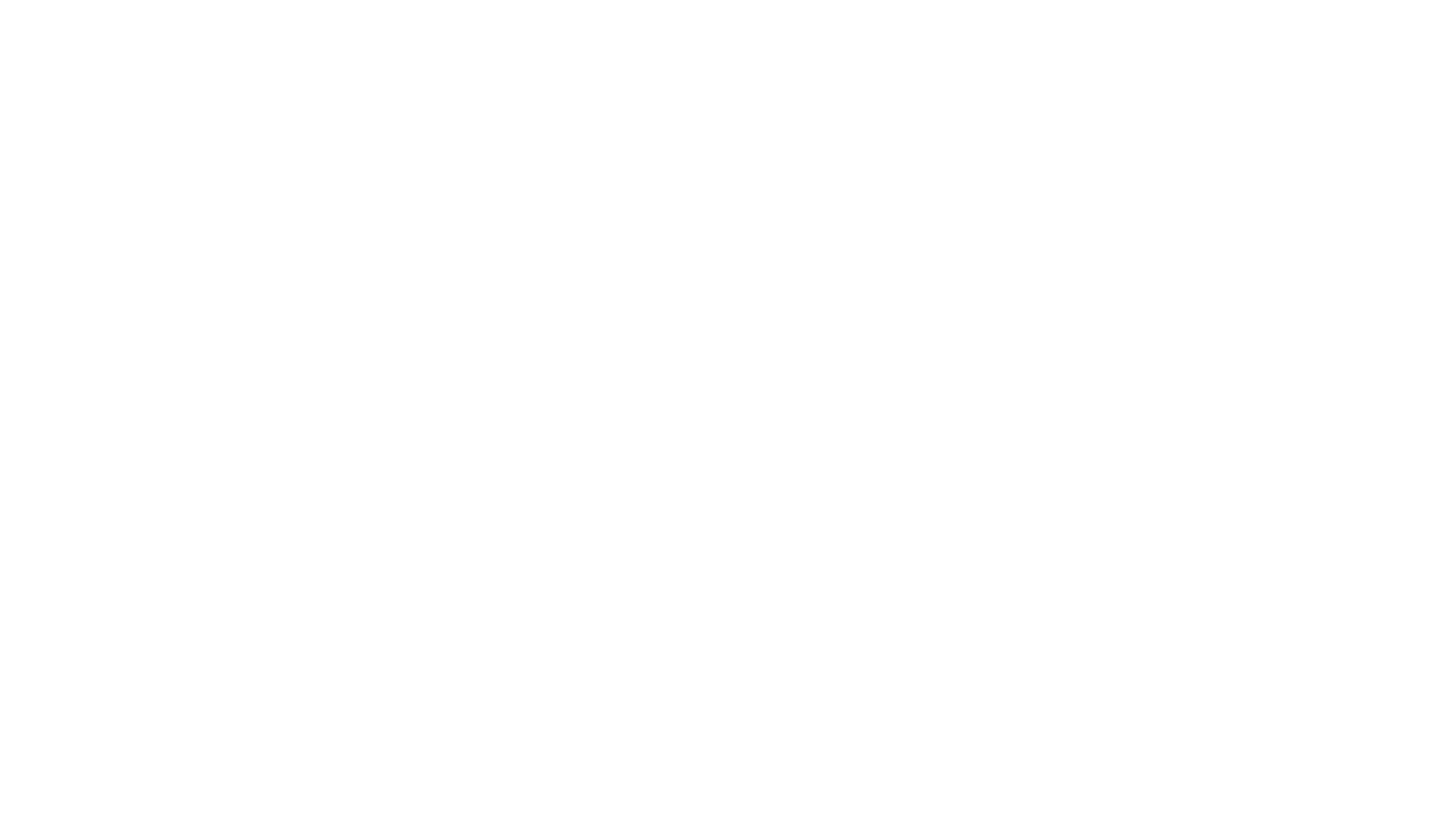
select select "+971"
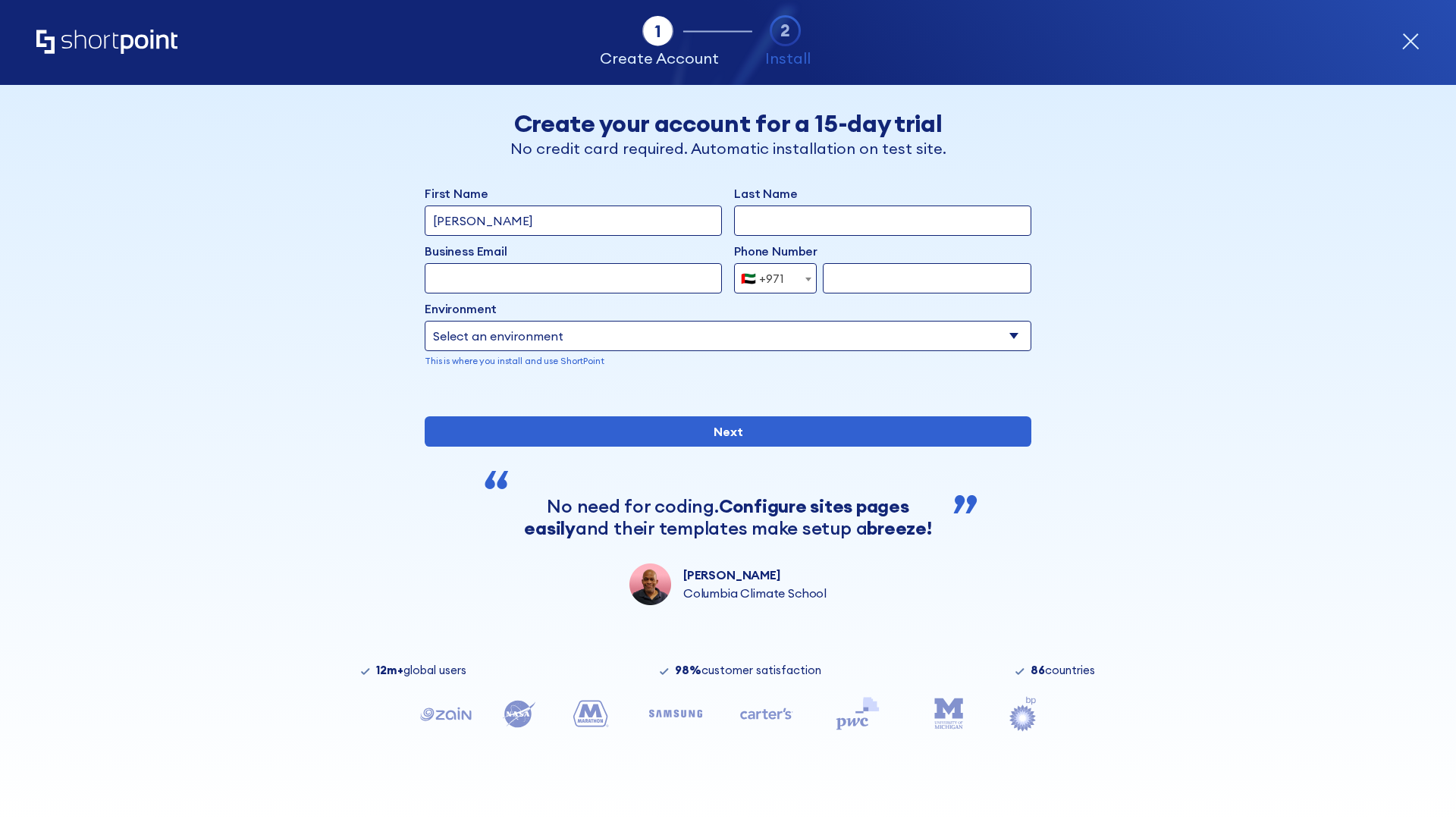
type input "Van der Meer"
type input "Berkuskv"
type input "support@university.edu"
click at [769, 279] on div "🇦🇪 +971" at bounding box center [762, 279] width 43 height 30
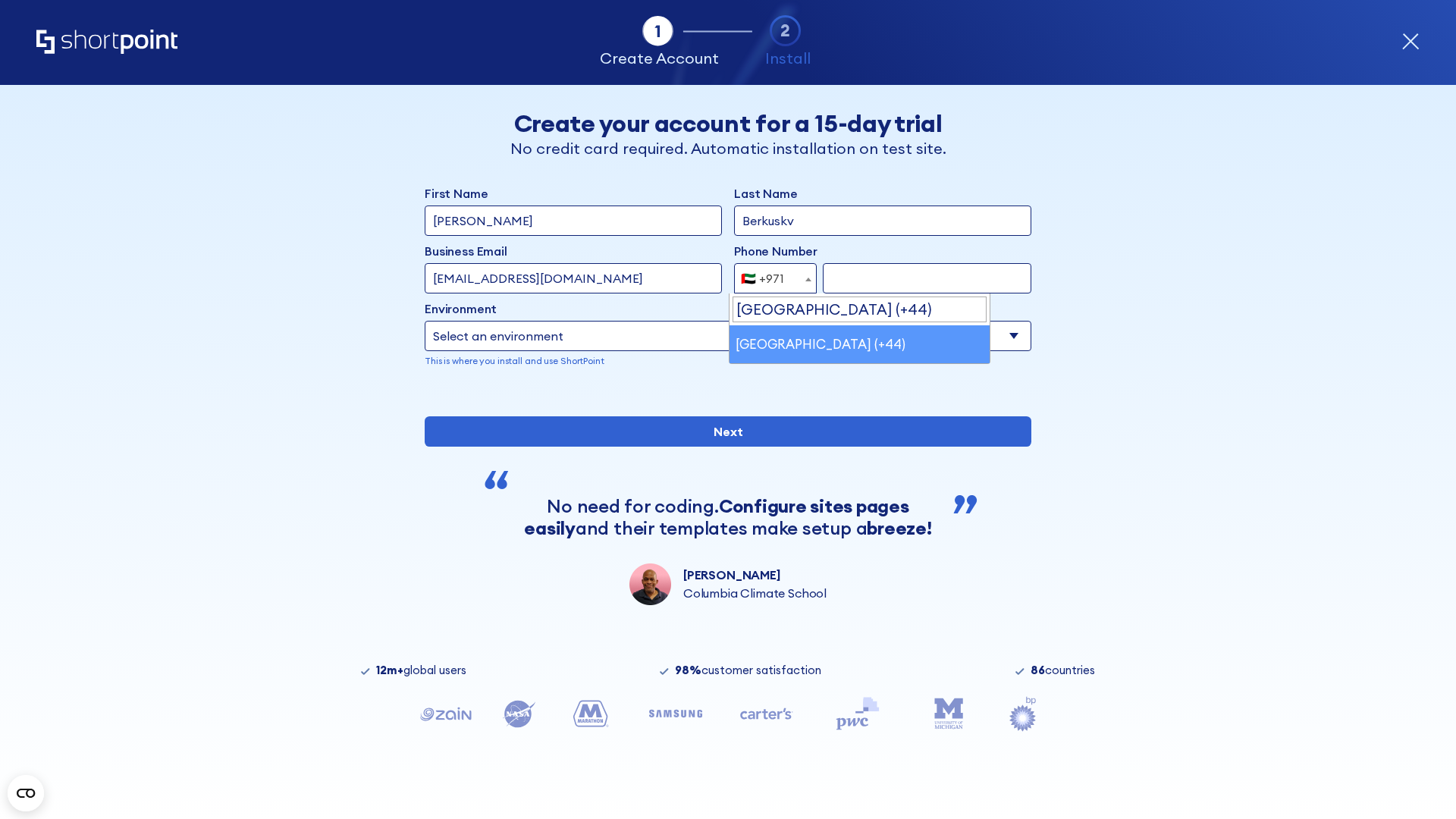
select select "+44"
type input "7912345678"
select select "Microsoft 365"
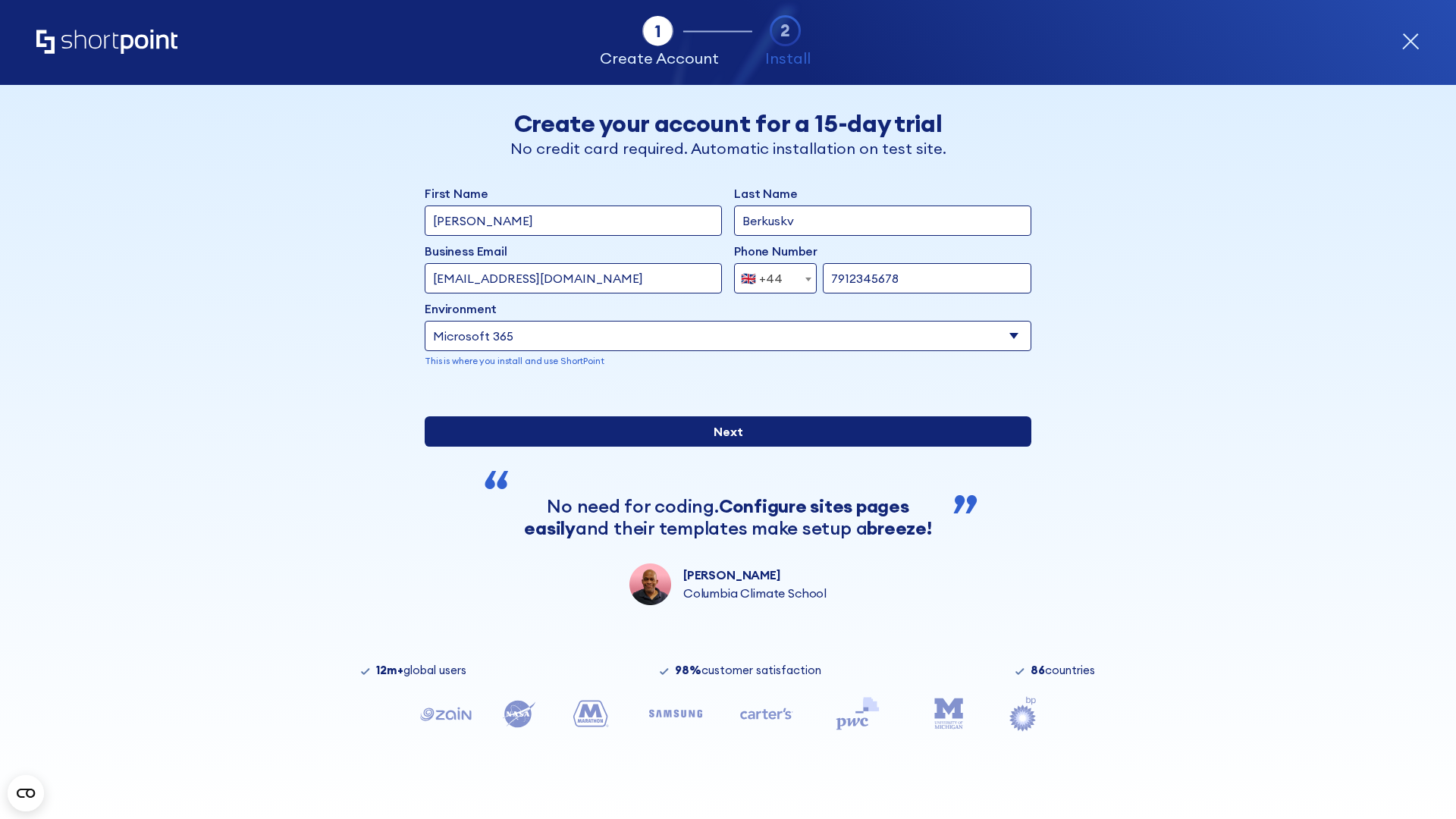
type input "7912345678"
click at [721, 447] on input "Next" at bounding box center [728, 432] width 606 height 30
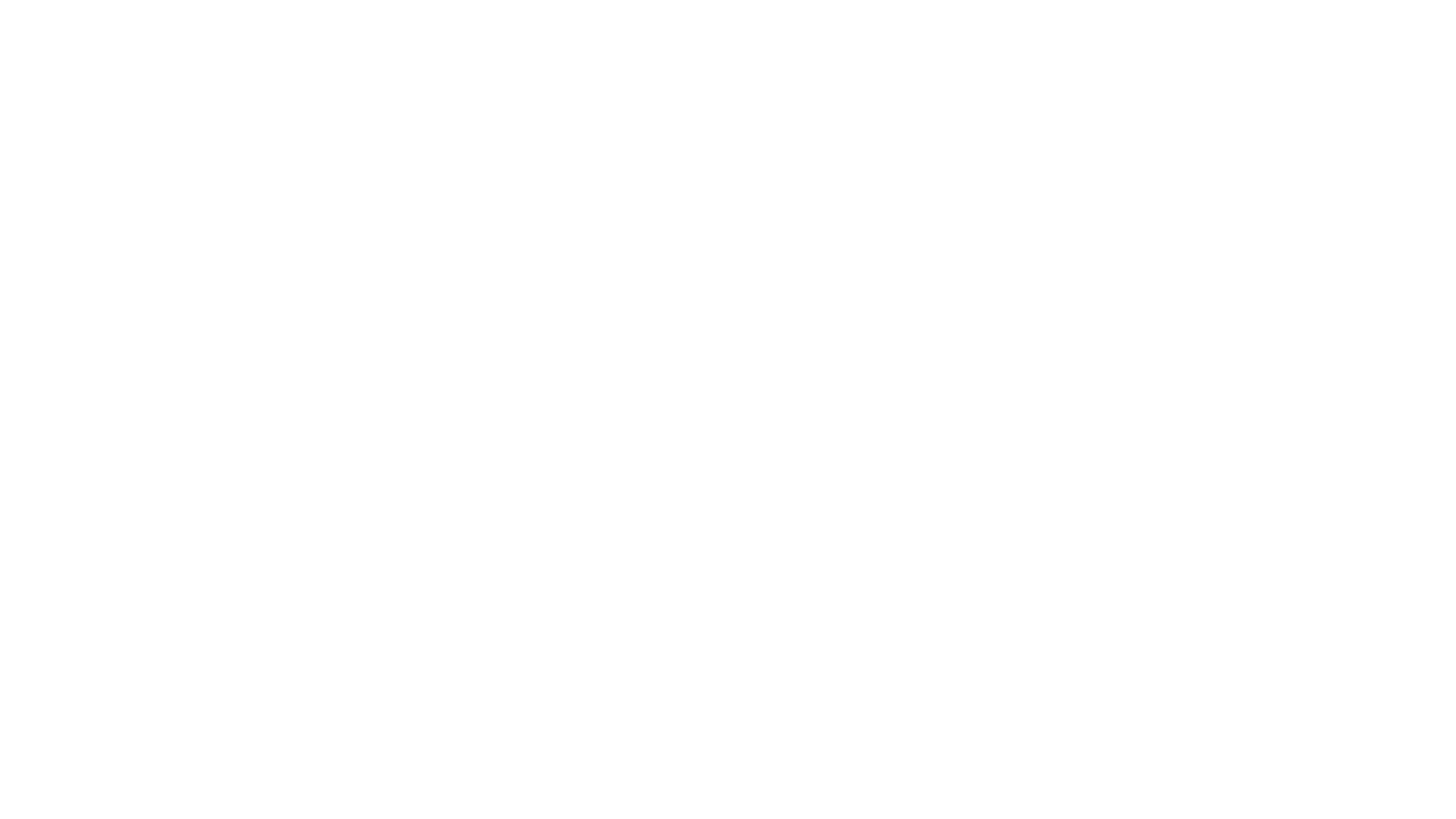
select select "+44"
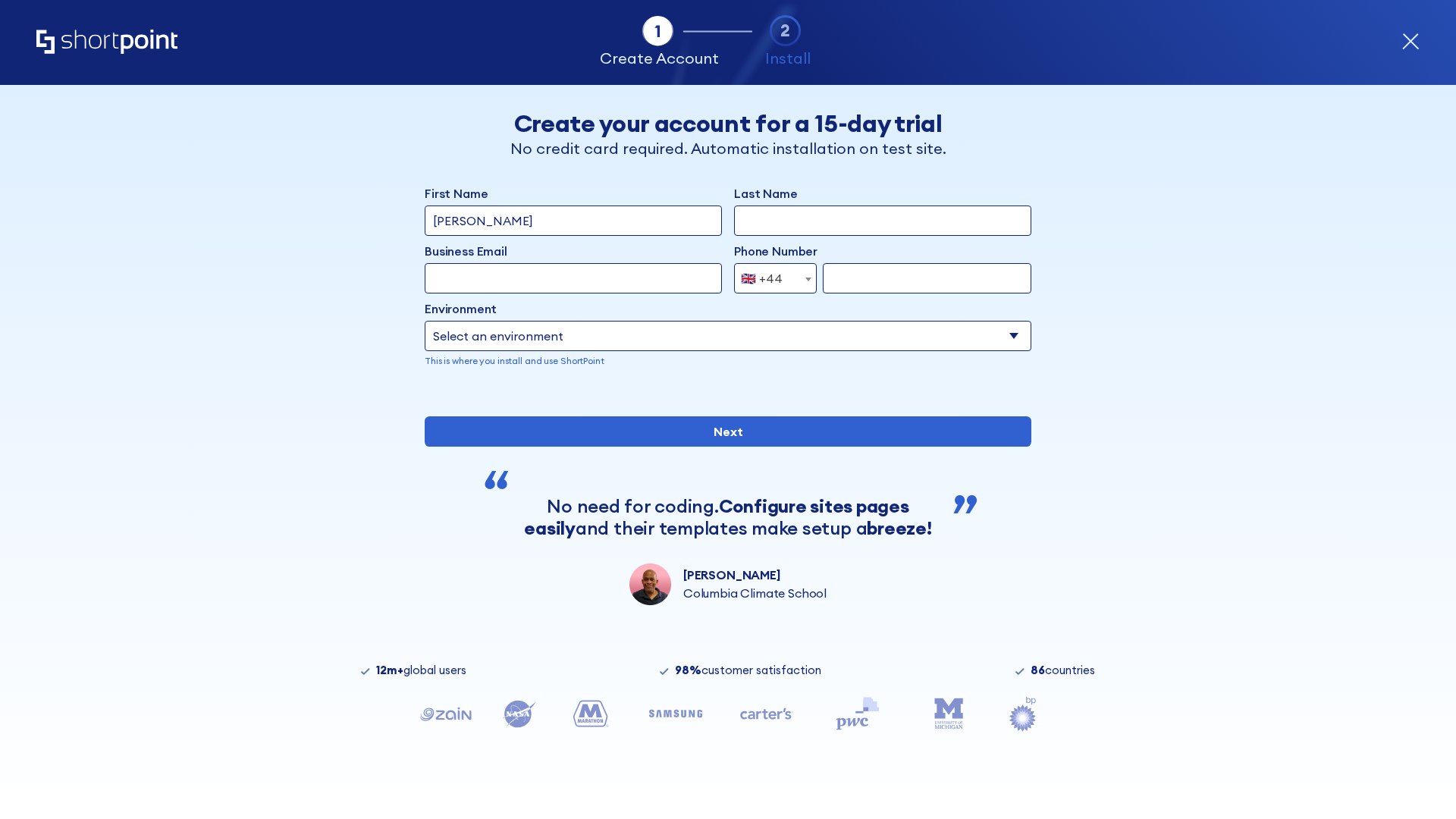
type input "[PERSON_NAME]"
type input "Berkuskv"
type input "info@startup.tech"
click at [769, 279] on div "🇬🇧 +44" at bounding box center [761, 279] width 42 height 30
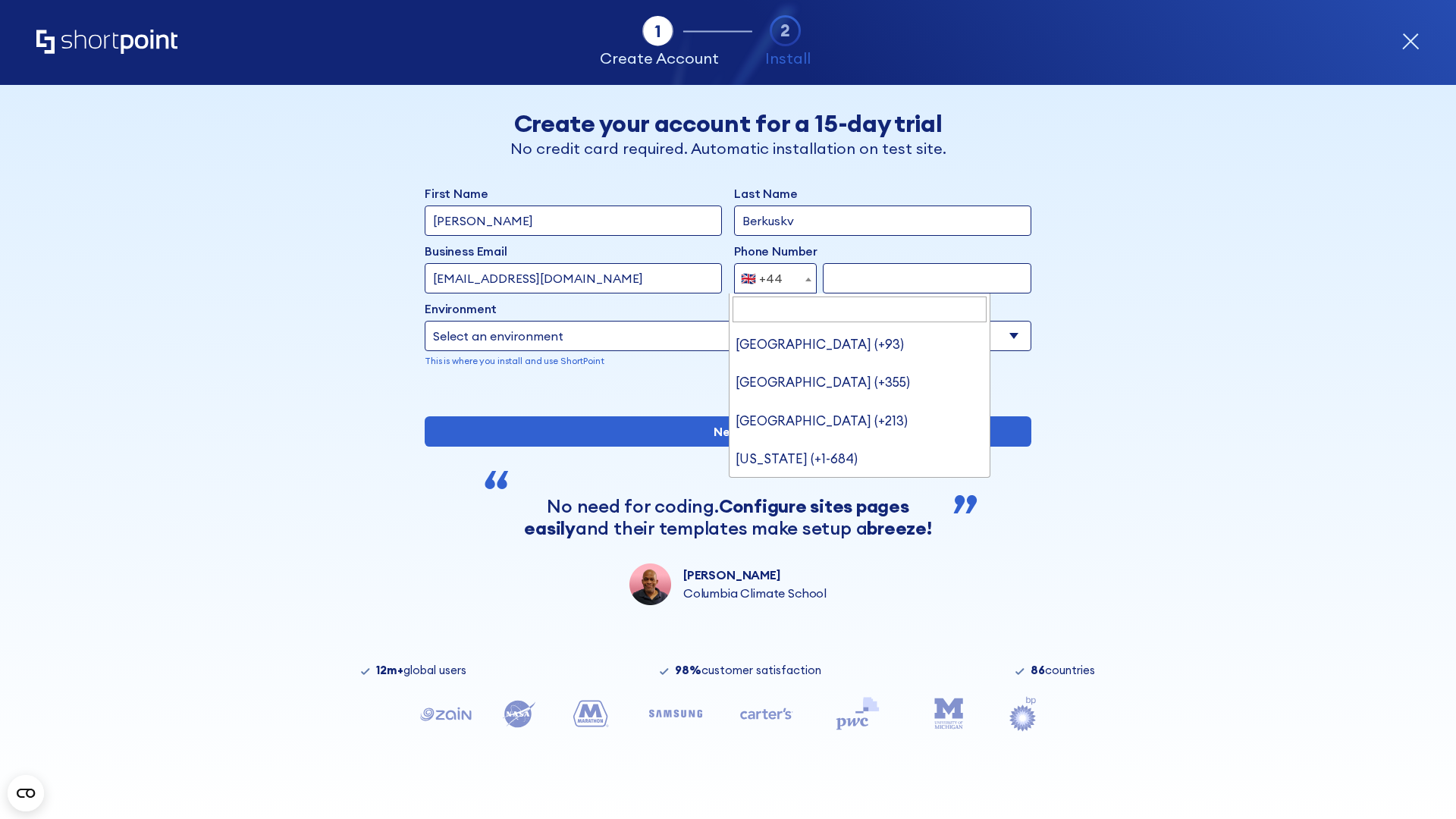
type input "Ukraine (+380)"
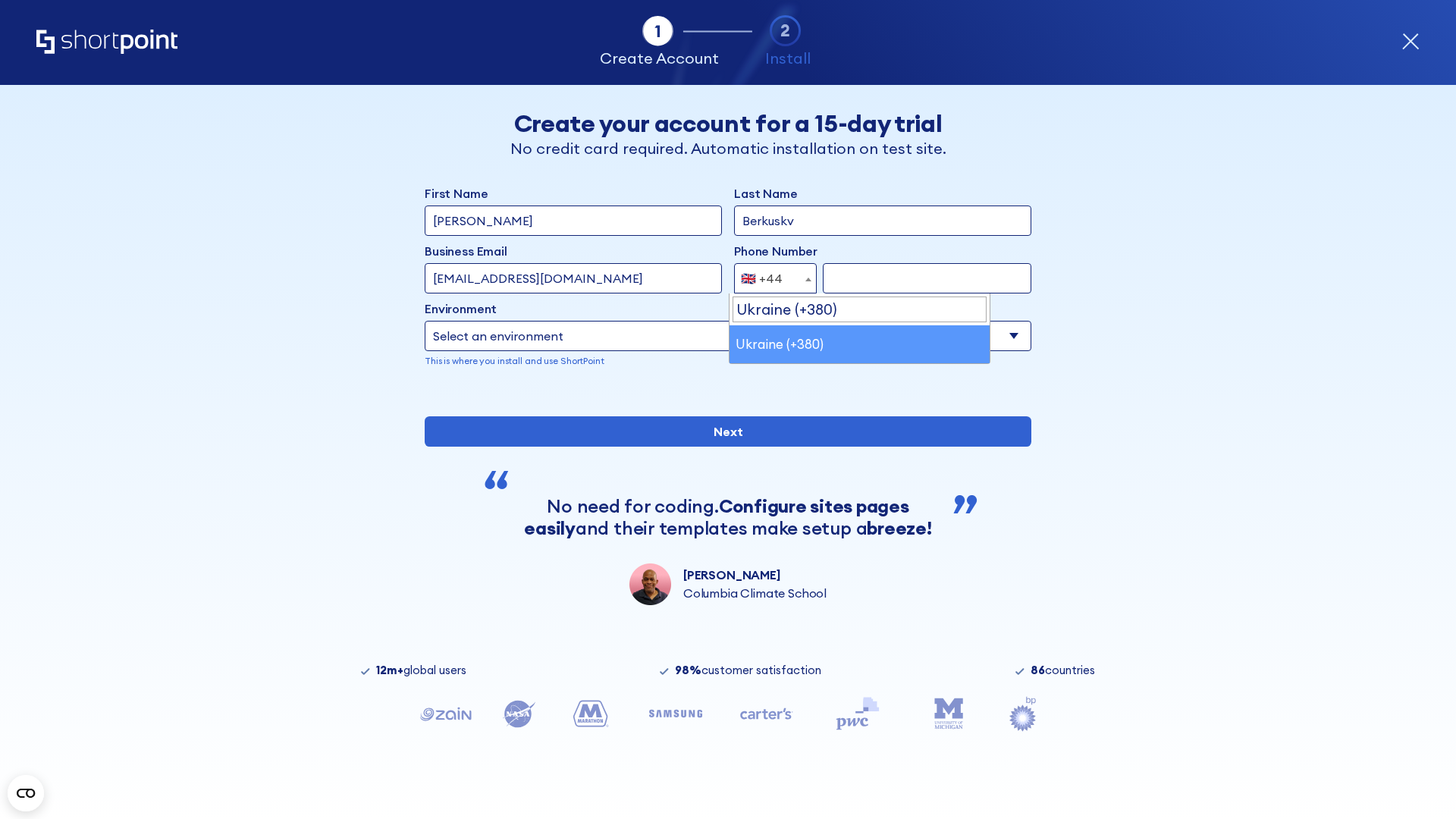
select select "+380"
type input "663451789"
select select "Microsoft 365"
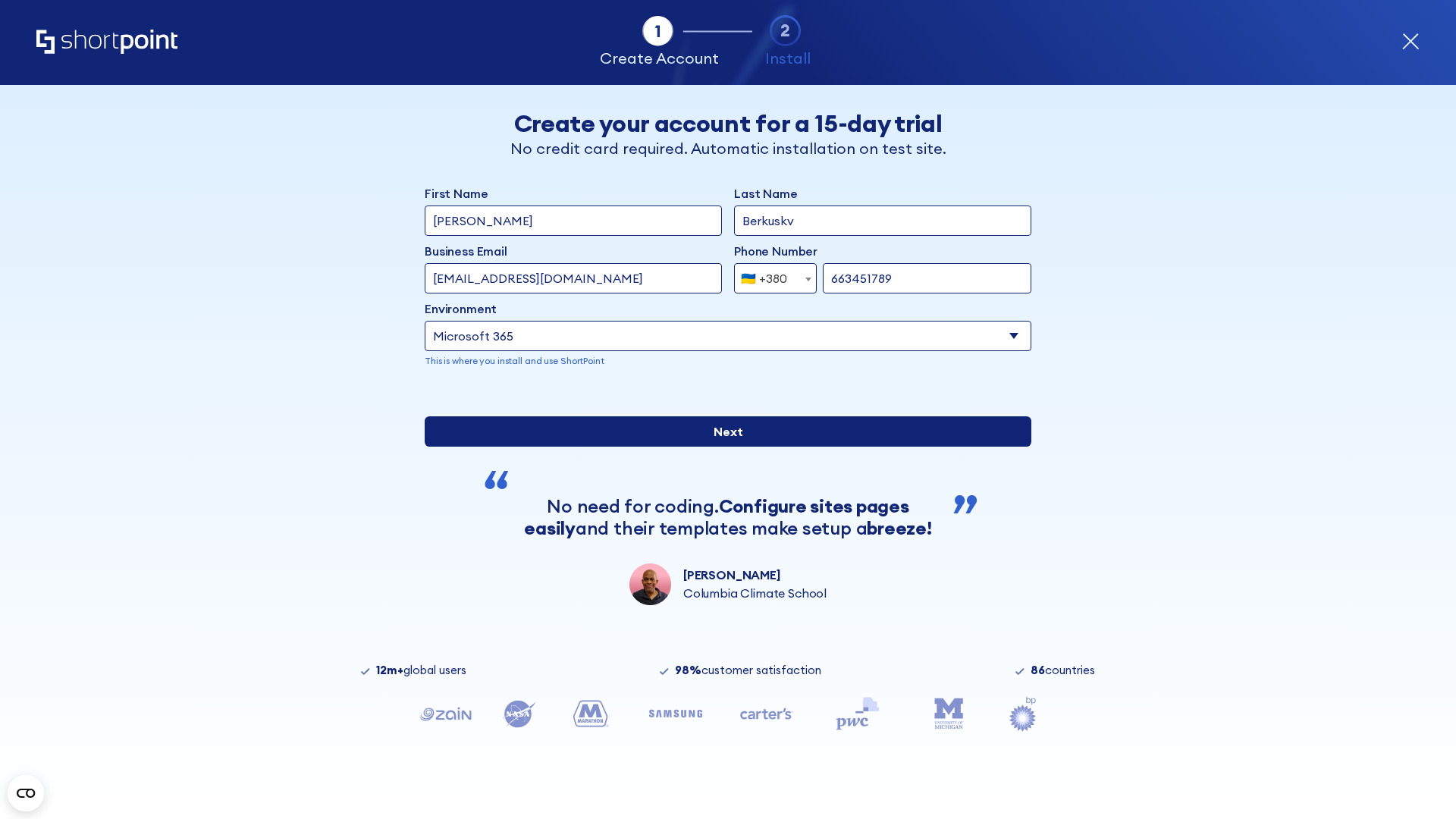
type input "663451789"
click at [721, 447] on input "Next" at bounding box center [728, 432] width 606 height 30
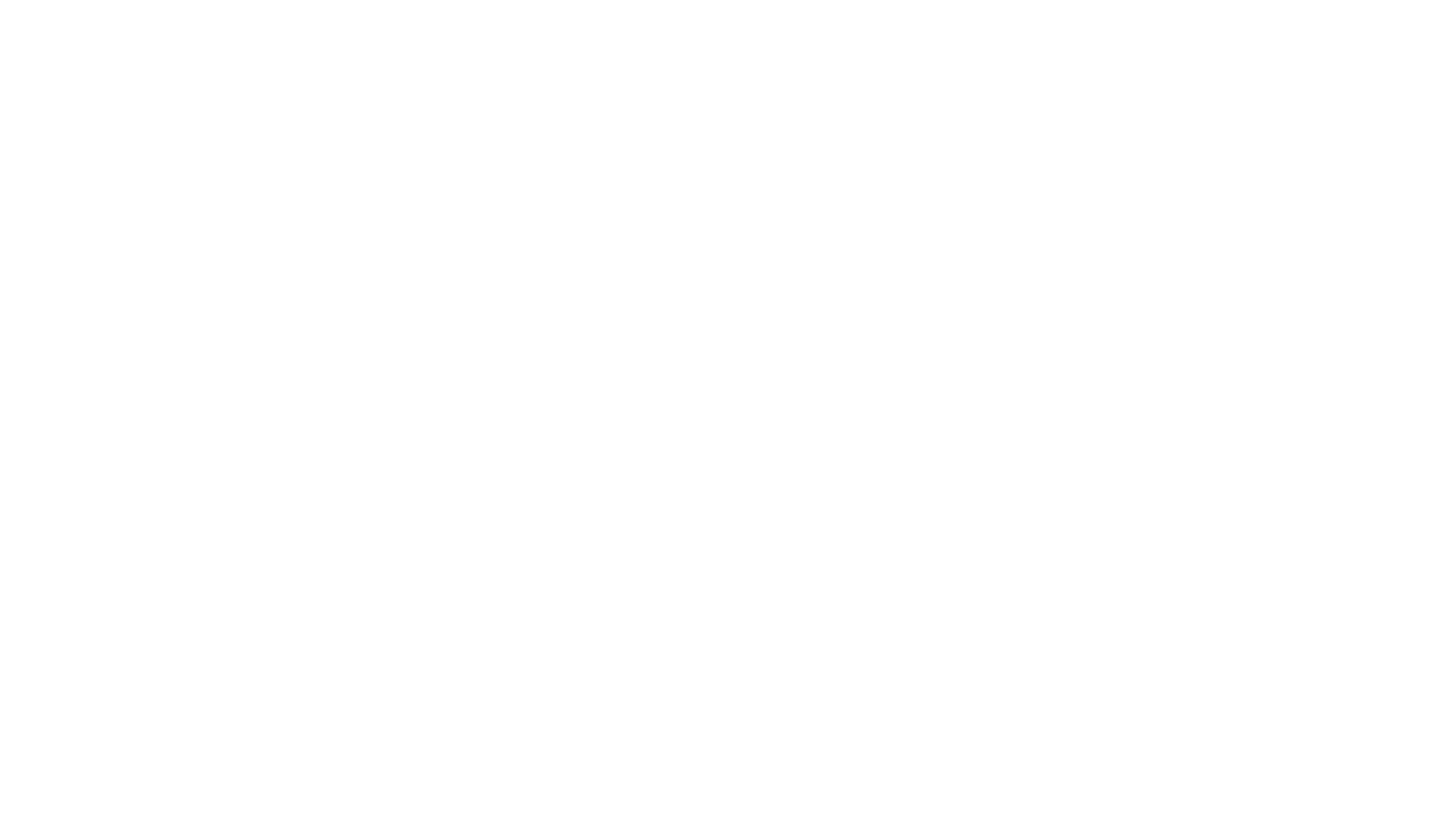
select select "+380"
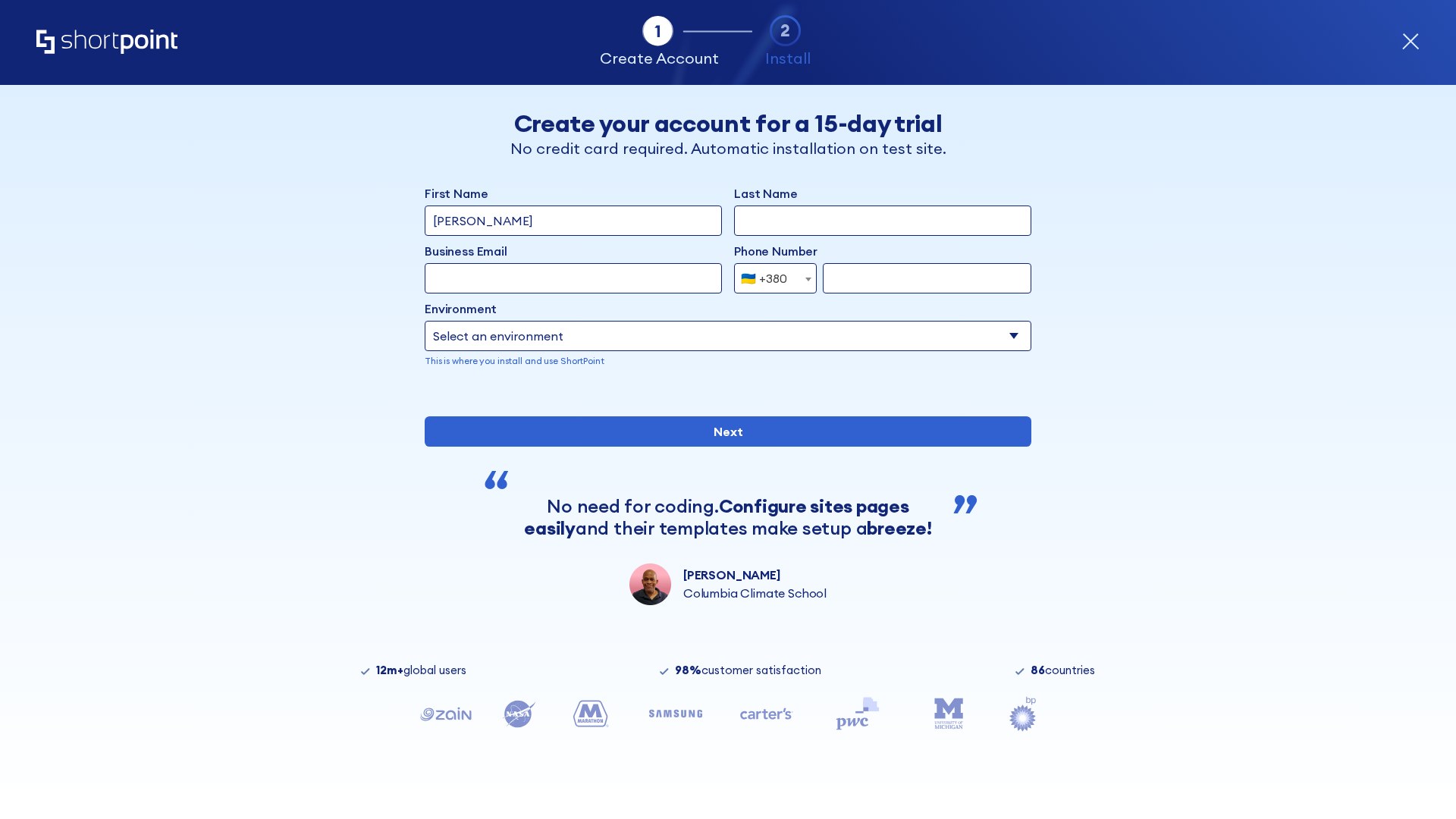
type input "[PERSON_NAME]"
type input "Berkuskv"
type input "[EMAIL_ADDRESS][DOMAIN_NAME]"
click at [769, 274] on div "🇺🇦 +380" at bounding box center [764, 279] width 46 height 30
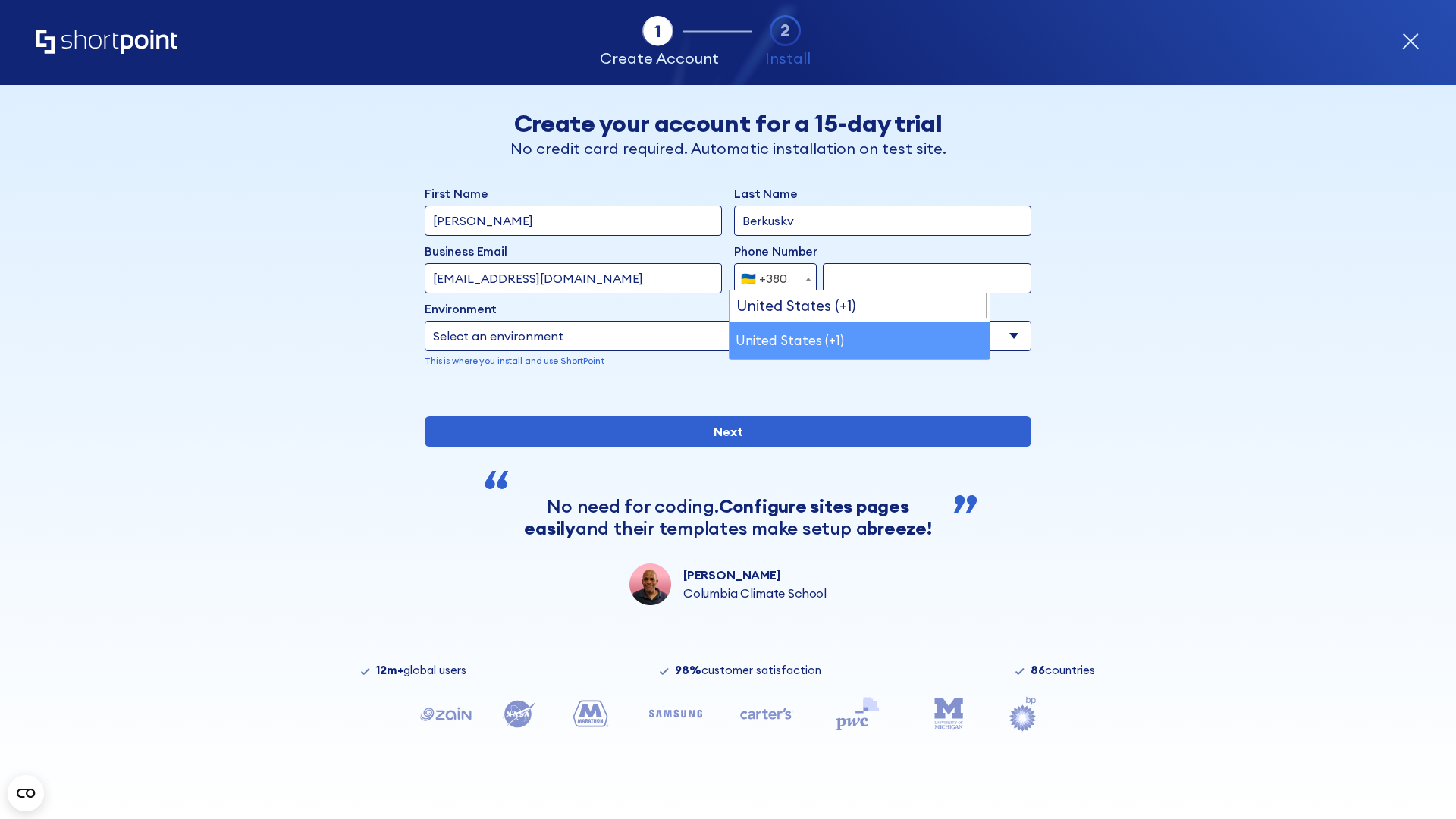
select select "+1"
type input "2025550123"
select select "Microsoft 365"
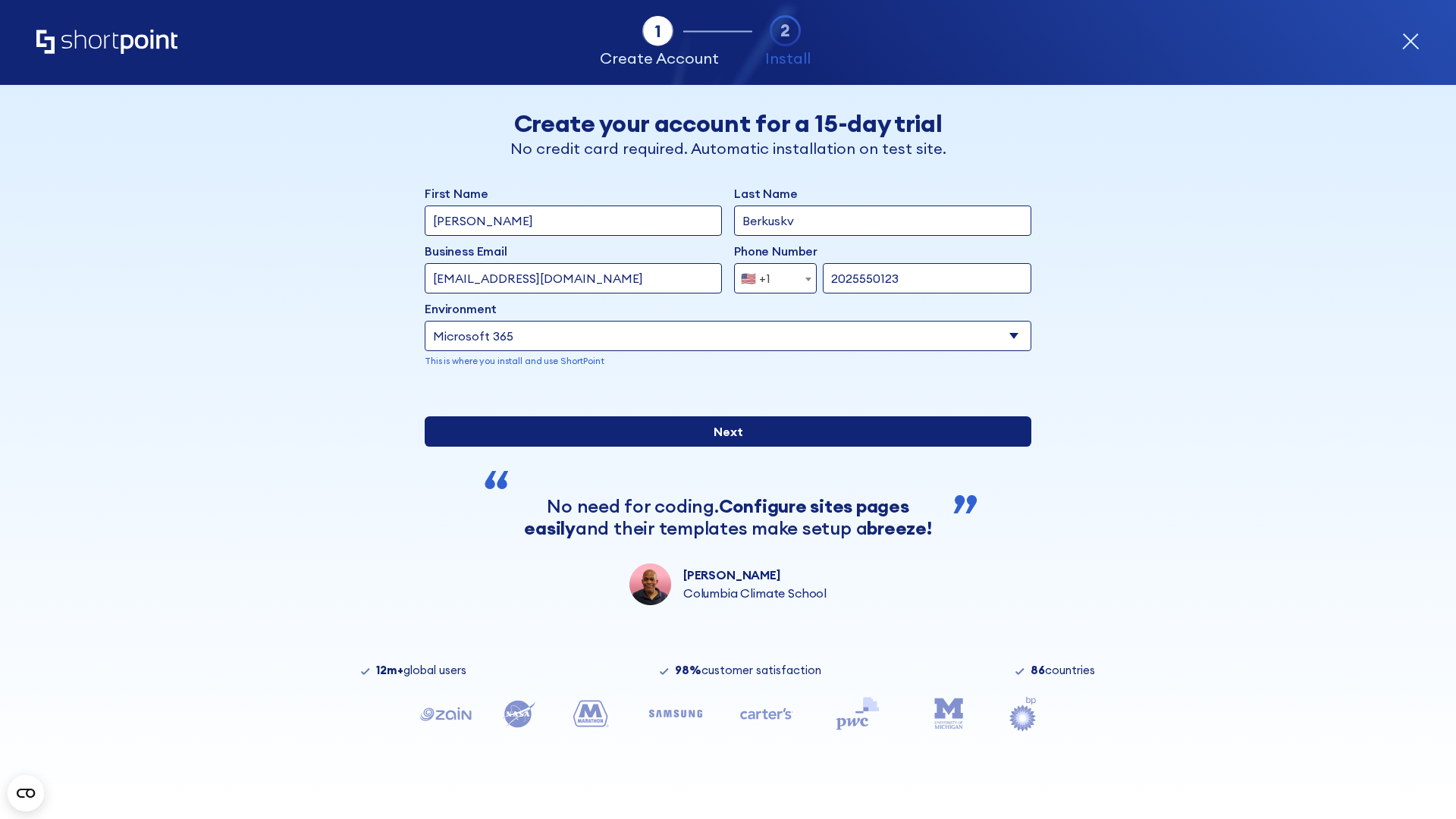
type input "2025550123"
click at [721, 447] on input "Next" at bounding box center [728, 432] width 606 height 30
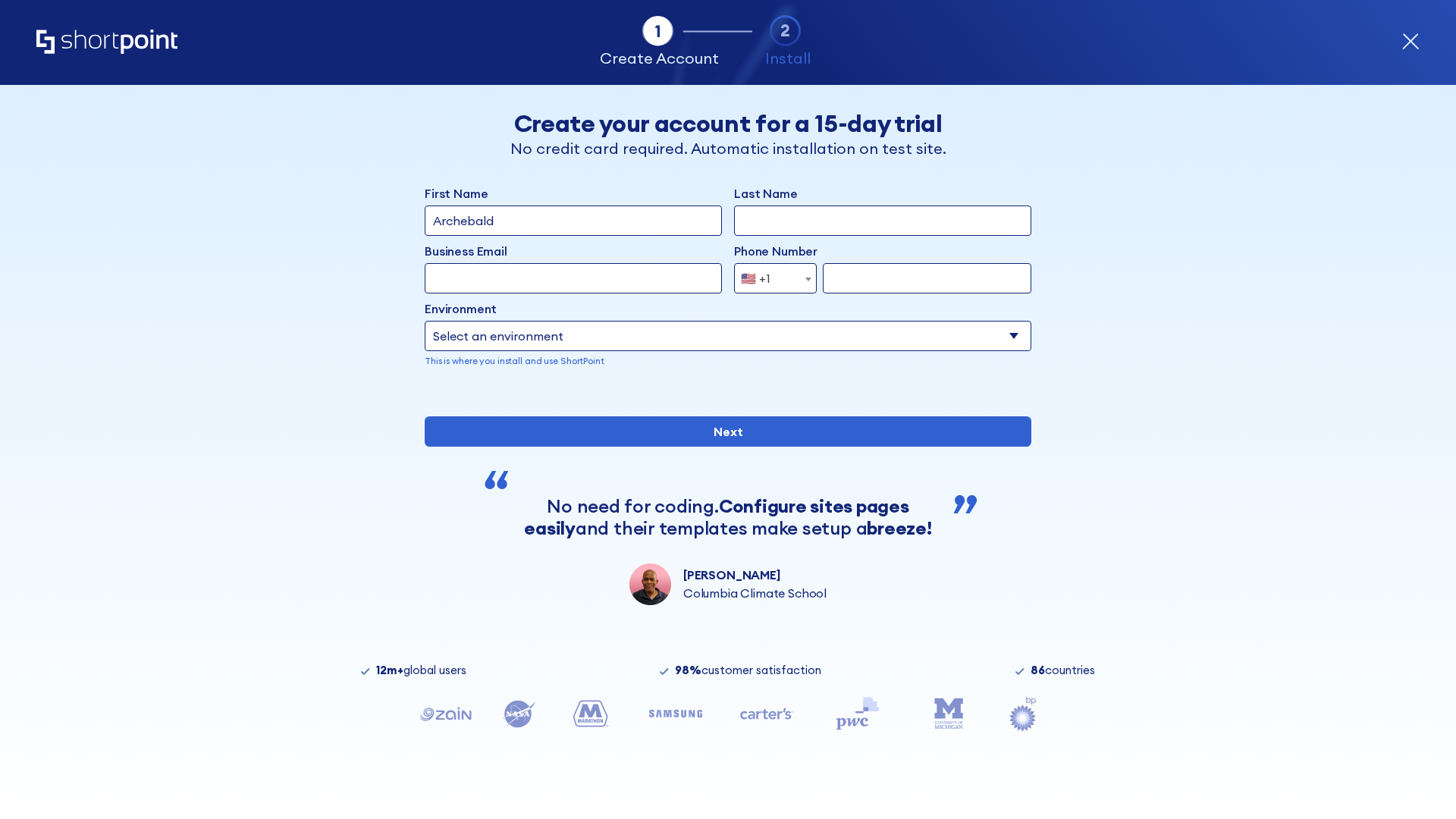
type input "Archebald"
type input "Berkuskv"
type input "[EMAIL_ADDRESS][DOMAIN_NAME]"
type input "2125556789"
select select "SharePoint 2019 (On-Premise)"
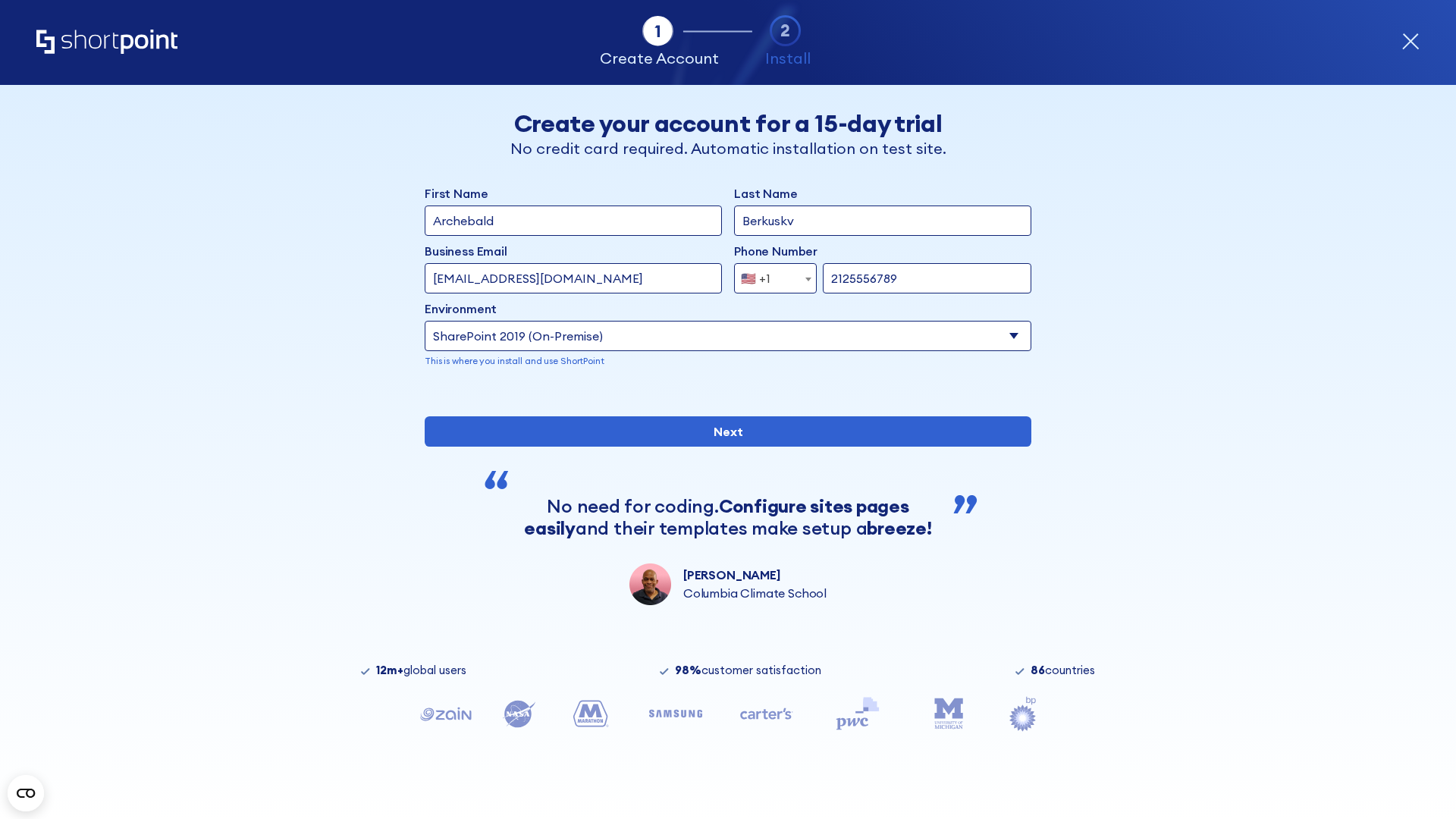
type input "2125556789"
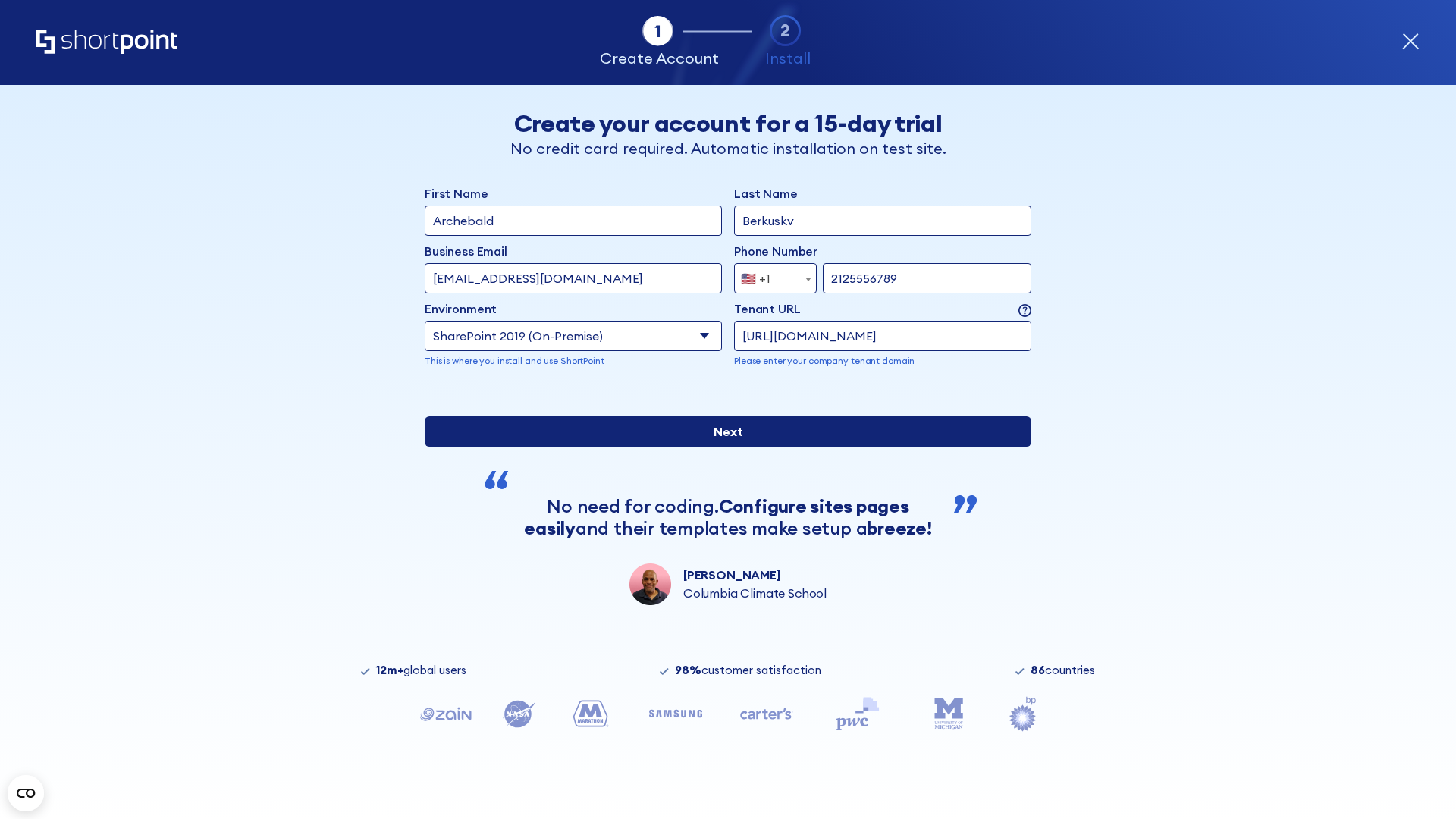
type input "[URL][DOMAIN_NAME]"
click at [721, 447] on input "Next" at bounding box center [728, 432] width 606 height 30
